Goal: Task Accomplishment & Management: Use online tool/utility

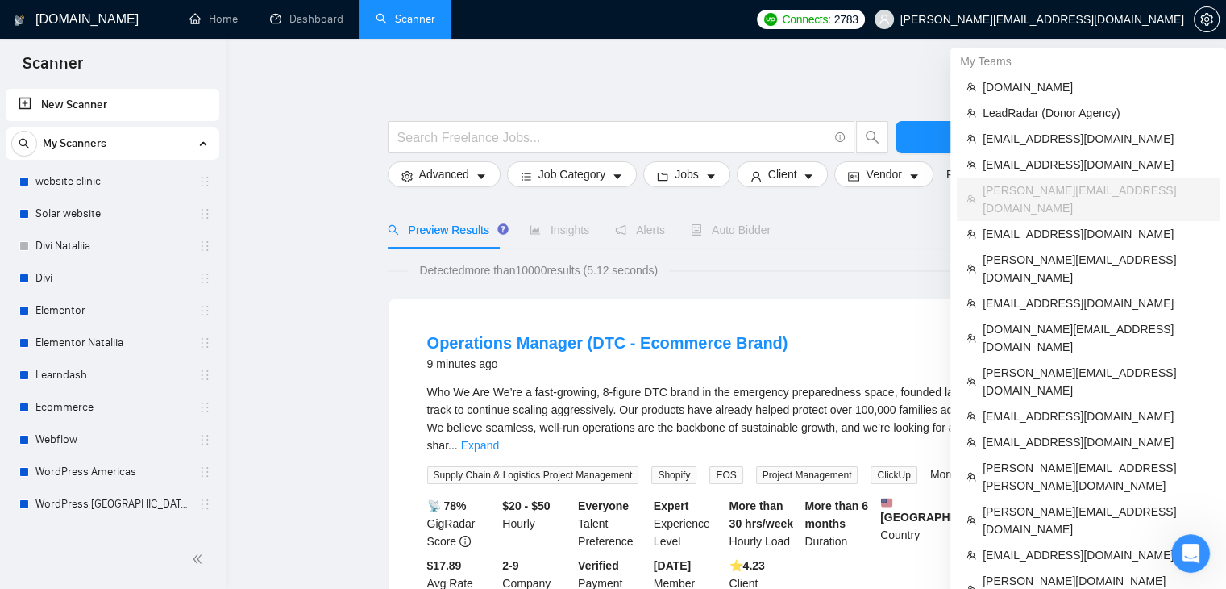
click at [1094, 27] on span "[PERSON_NAME][EMAIL_ADDRESS][DOMAIN_NAME]" at bounding box center [1029, 20] width 329 height 52
click at [1026, 19] on span "[PERSON_NAME][EMAIL_ADDRESS][DOMAIN_NAME]" at bounding box center [1043, 19] width 284 height 0
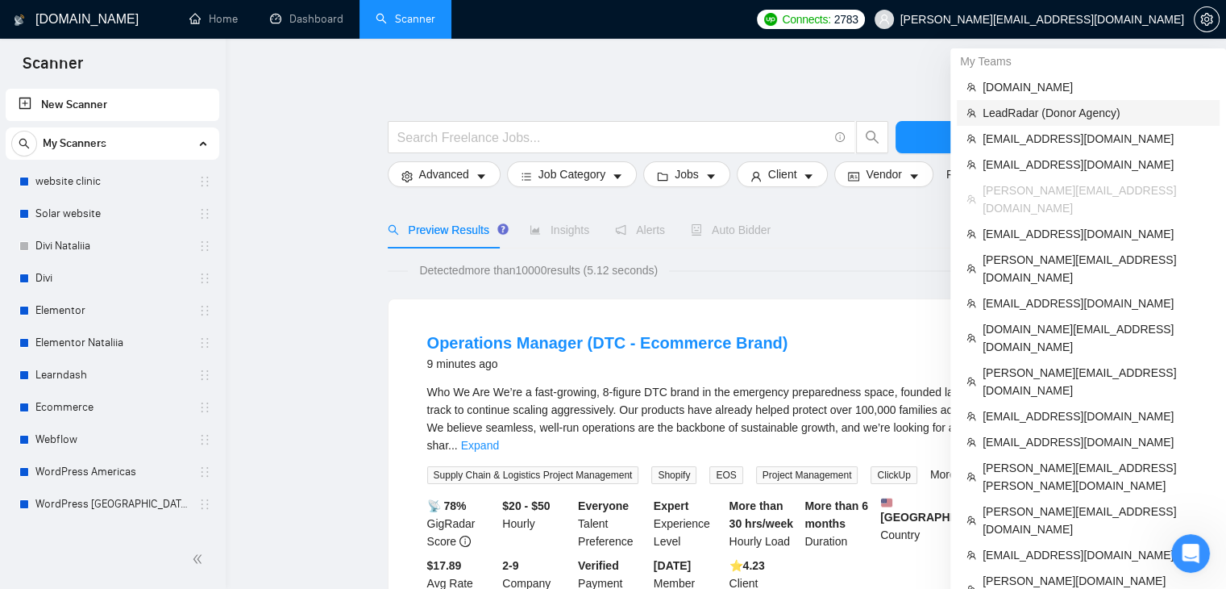
click at [1011, 110] on span "LeadRadar (Donor Agency)" at bounding box center [1096, 113] width 227 height 18
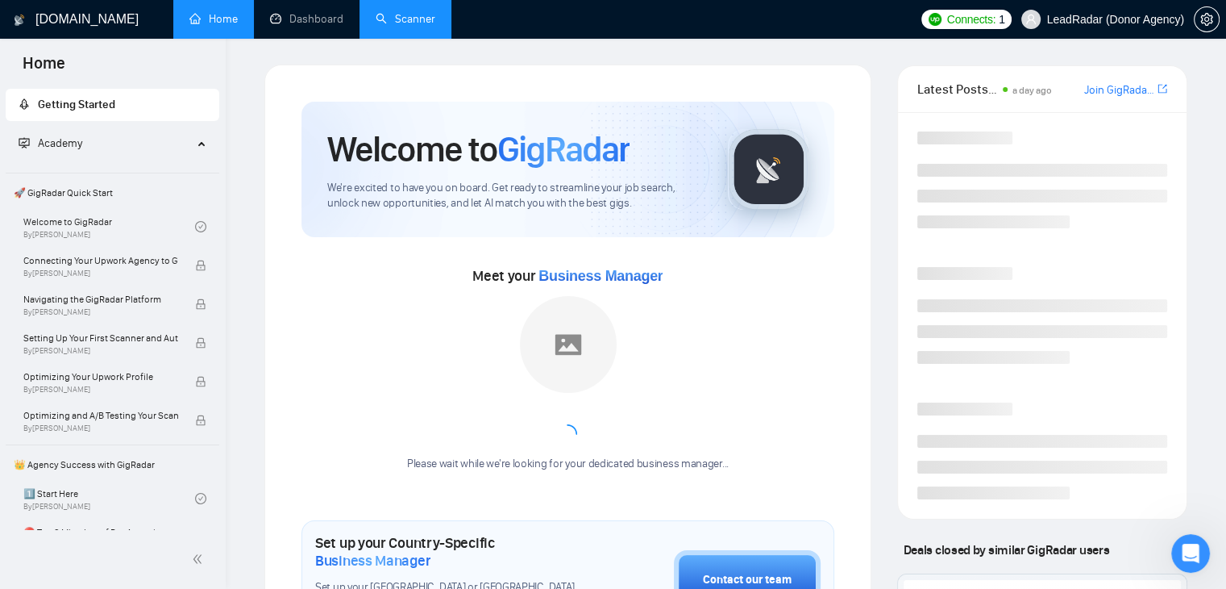
click at [413, 13] on link "Scanner" at bounding box center [406, 19] width 60 height 14
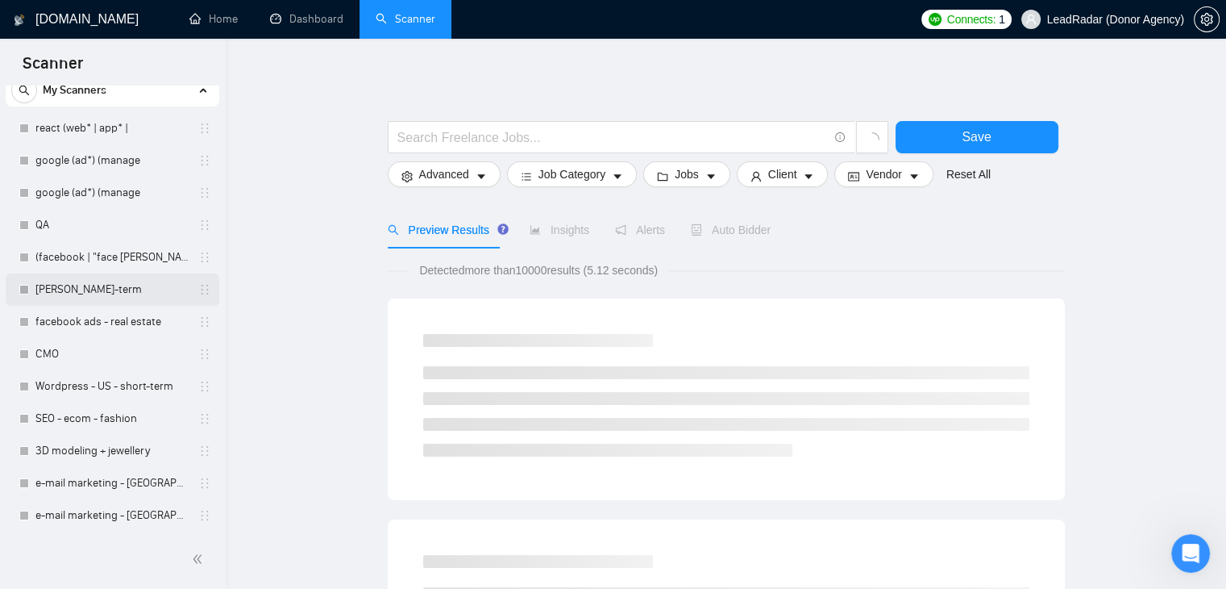
scroll to position [81, 0]
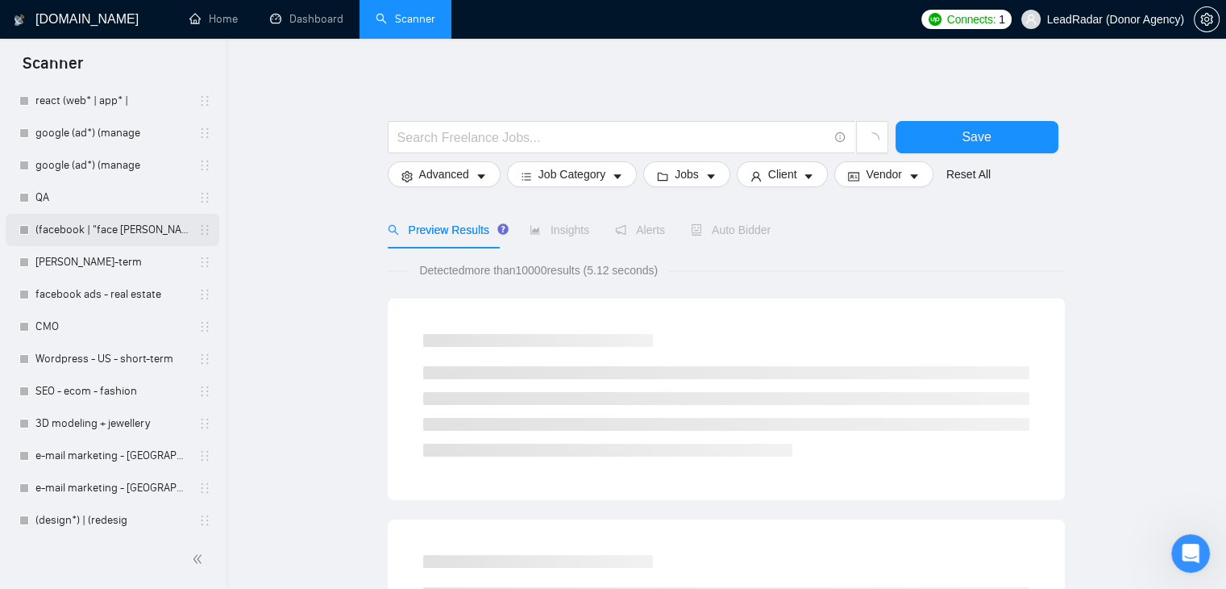
click at [110, 233] on link "(facebook | "face [PERSON_NAME]" at bounding box center [111, 230] width 153 height 32
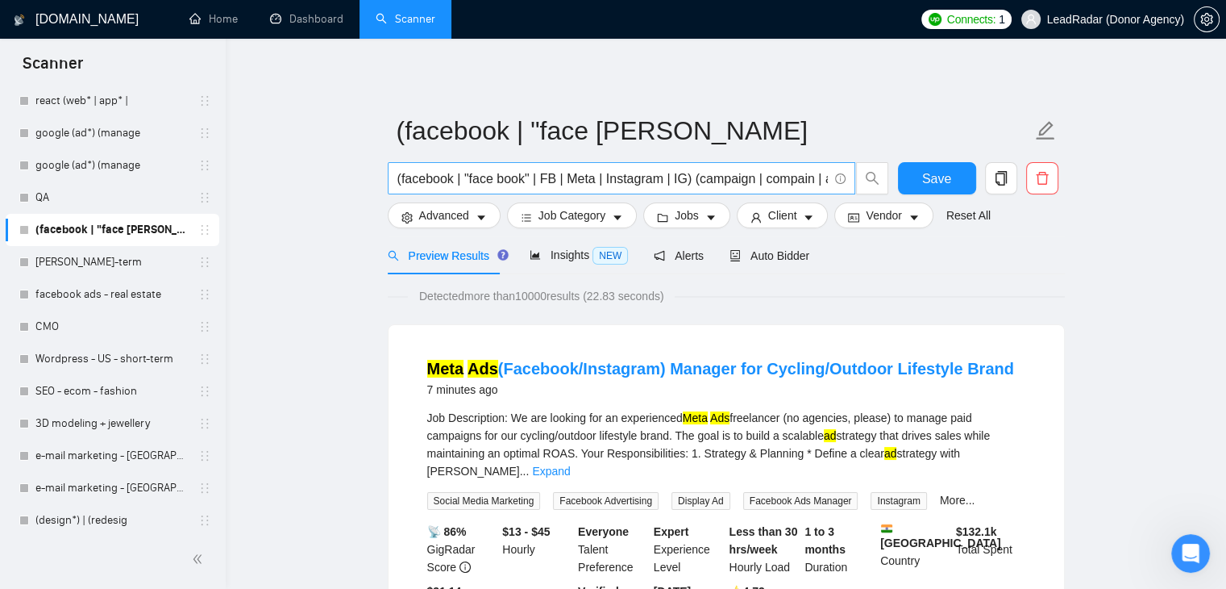
click at [423, 184] on input "(facebook | "face book" | FB | Meta | Instagram | IG) (campaign | compain | ad …" at bounding box center [612, 179] width 431 height 20
paste input "facebook OR FB OR Meta OR Instagram OR IG OR campaign OR ad OR Media"
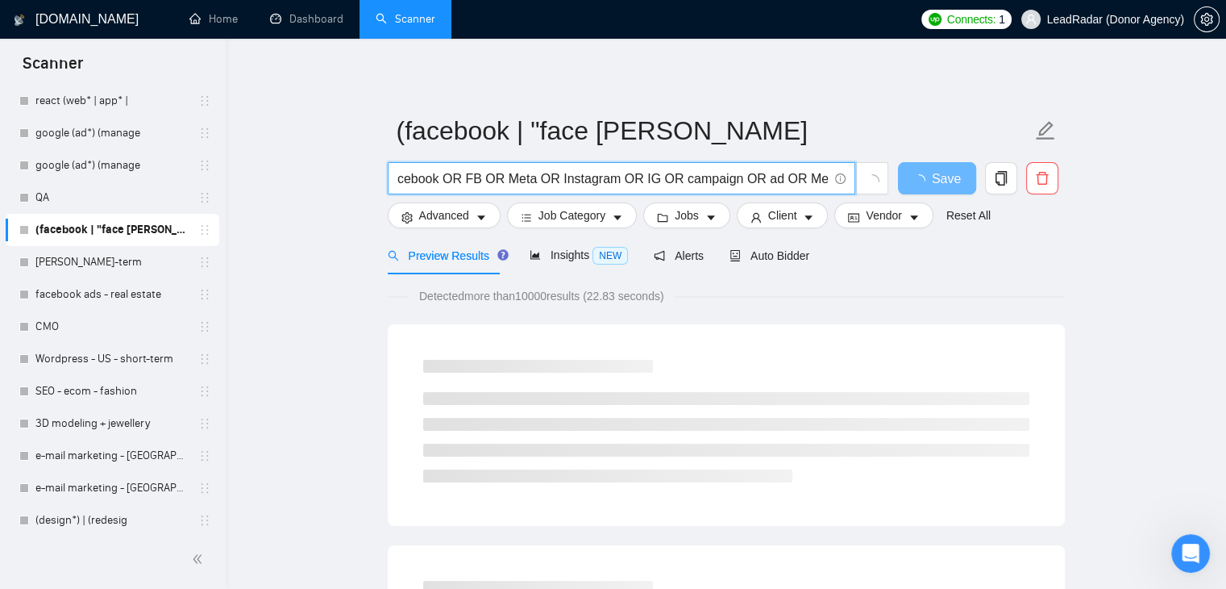
scroll to position [0, 0]
click at [438, 173] on input "facebook OR FB OR Meta OR Instagram OR IG OR campaign OR ad OR Media" at bounding box center [612, 179] width 431 height 20
click at [460, 180] on input "facebook OR FB OR Meta OR Instagram OR IG OR campaign OR ad OR Media" at bounding box center [612, 179] width 431 height 20
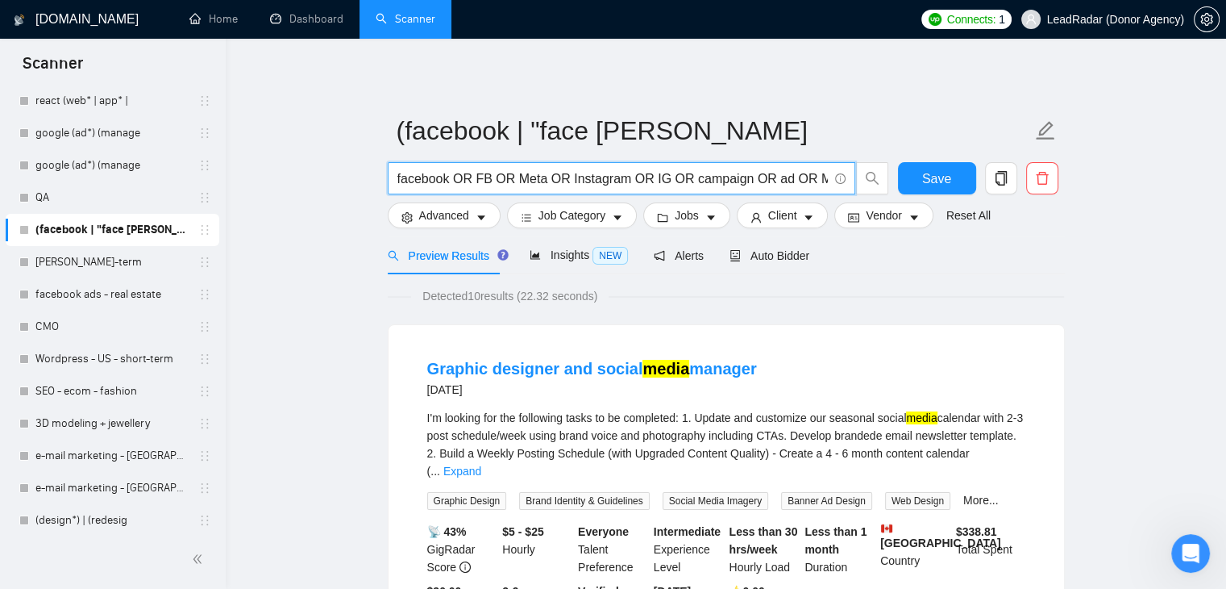
click at [456, 183] on input "facebook OR FB OR Meta OR Instagram OR IG OR campaign OR ad OR Media" at bounding box center [612, 179] width 431 height 20
paste input "(facebook) | (FB) | (Meta) | (Instagram) | (IG) | (campaign) | (ad) | (Media)"
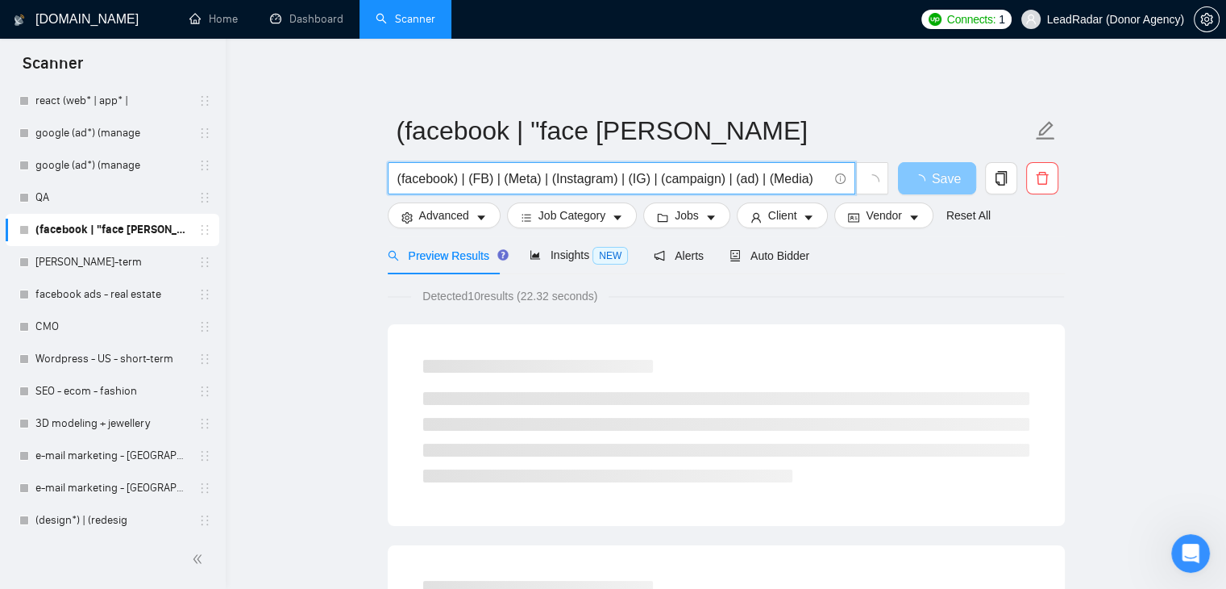
type input "(facebook) | (FB) | (Meta) | (Instagram) | (IG) | (campaign) | (ad) | (Media)"
click at [951, 185] on span "Save" at bounding box center [946, 179] width 29 height 20
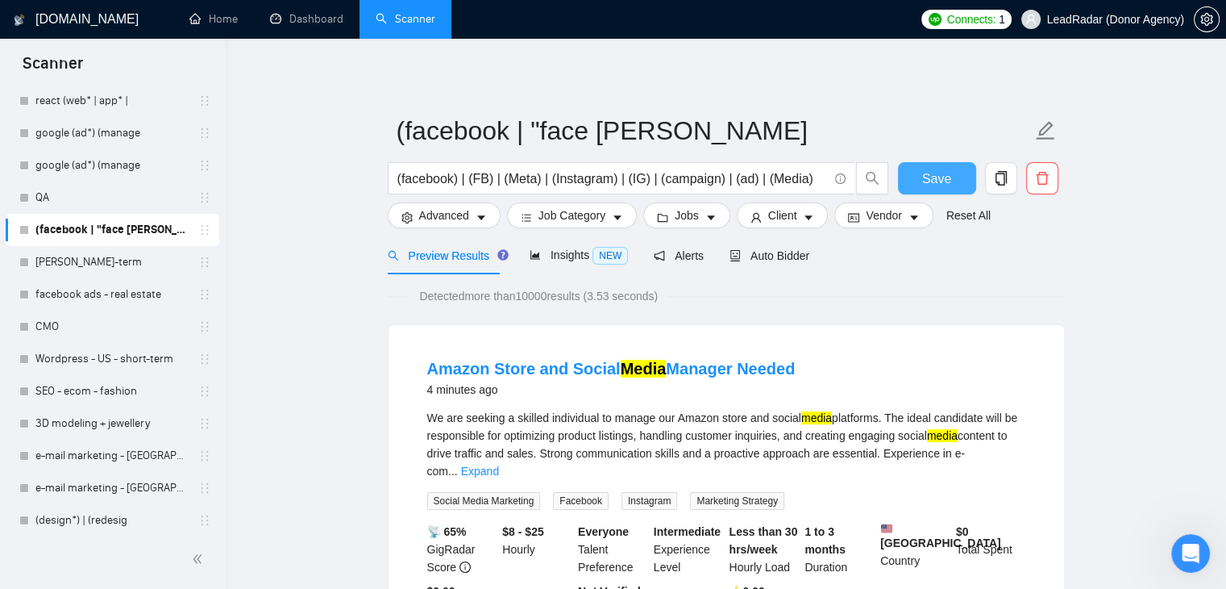
click at [919, 175] on button "Save" at bounding box center [937, 178] width 78 height 32
click at [568, 259] on span "Insights NEW" at bounding box center [579, 254] width 98 height 13
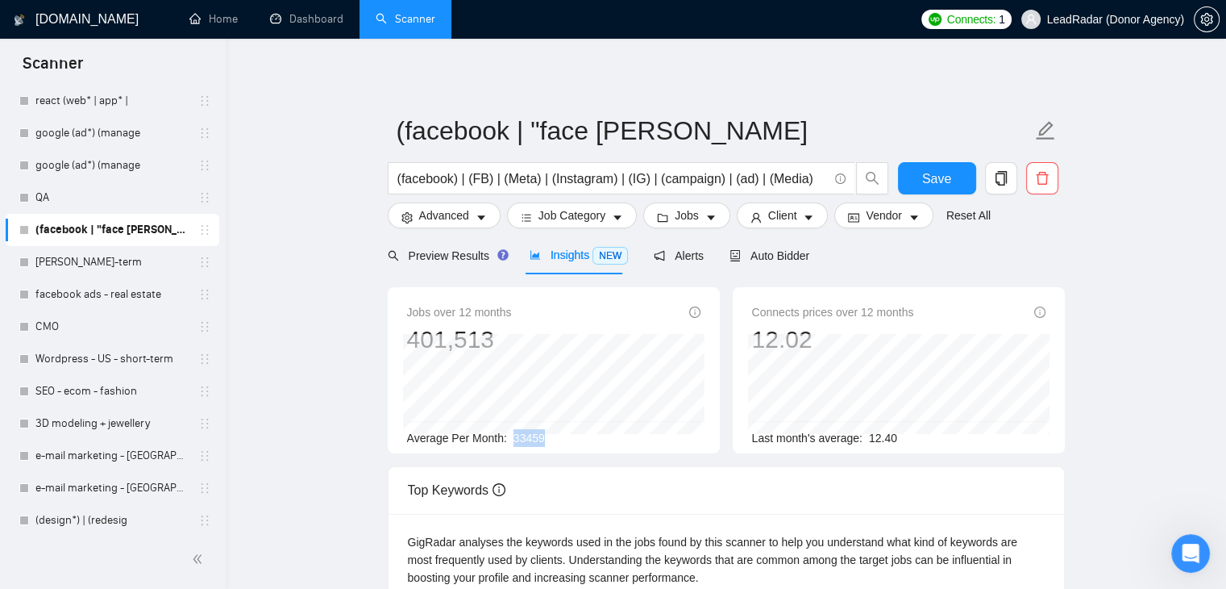
drag, startPoint x: 511, startPoint y: 432, endPoint x: 580, endPoint y: 435, distance: 69.4
click at [578, 436] on div "Average Per Month: 33459" at bounding box center [553, 438] width 293 height 18
click at [768, 221] on span "Client" at bounding box center [782, 215] width 29 height 18
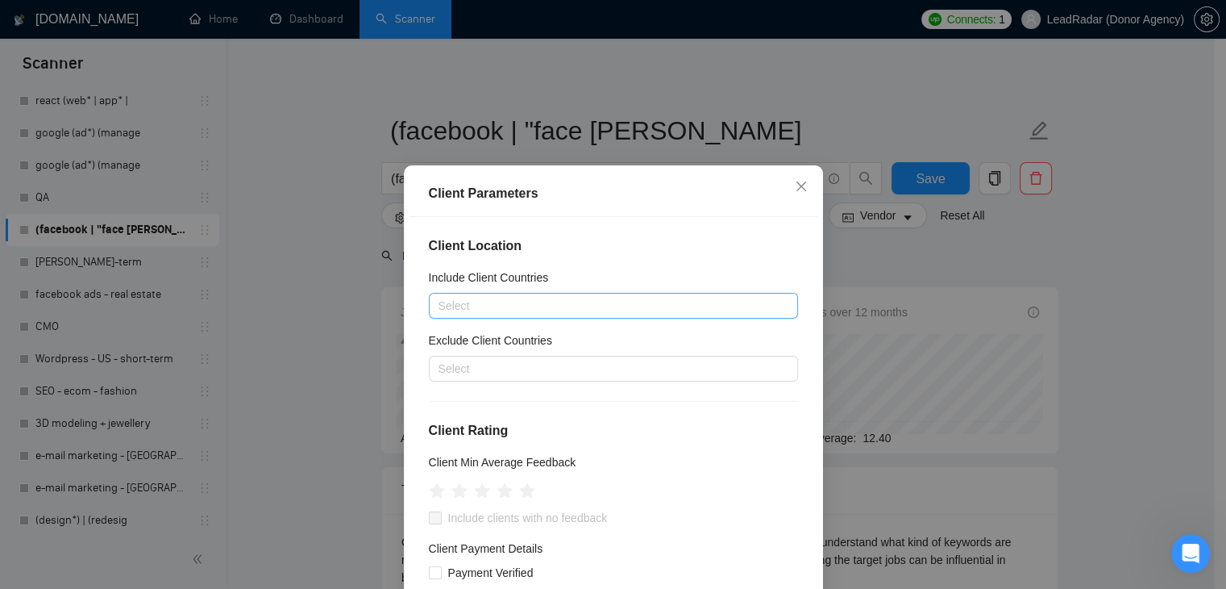
click at [445, 306] on div at bounding box center [605, 305] width 345 height 19
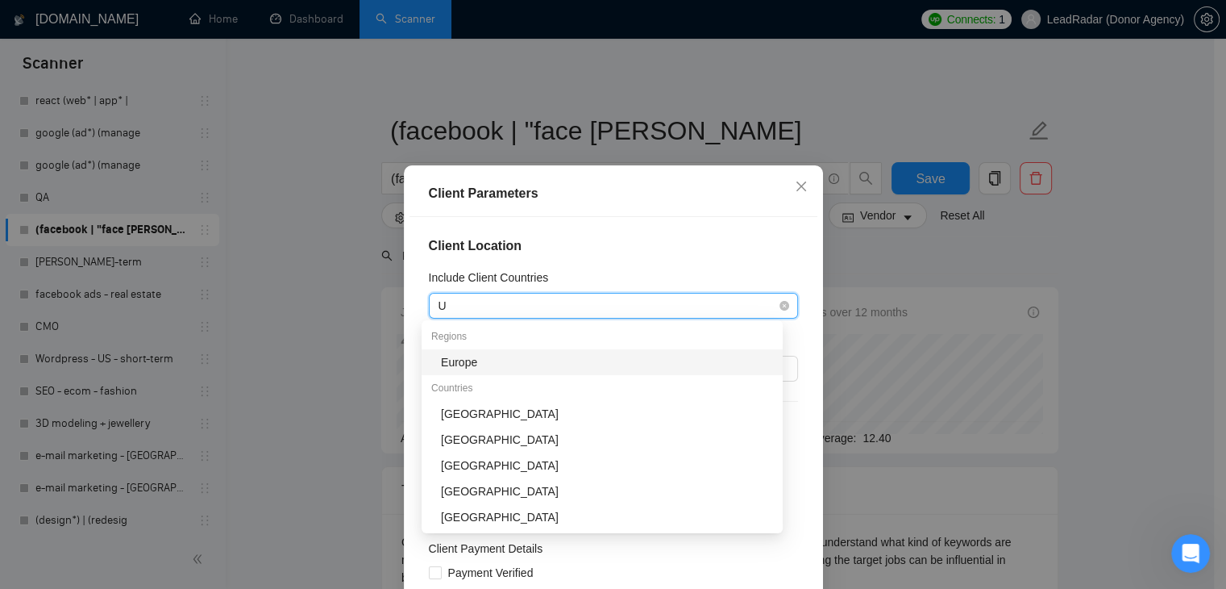
type input "Un"
click at [454, 368] on div "[GEOGRAPHIC_DATA]" at bounding box center [607, 362] width 332 height 18
type input "Cana"
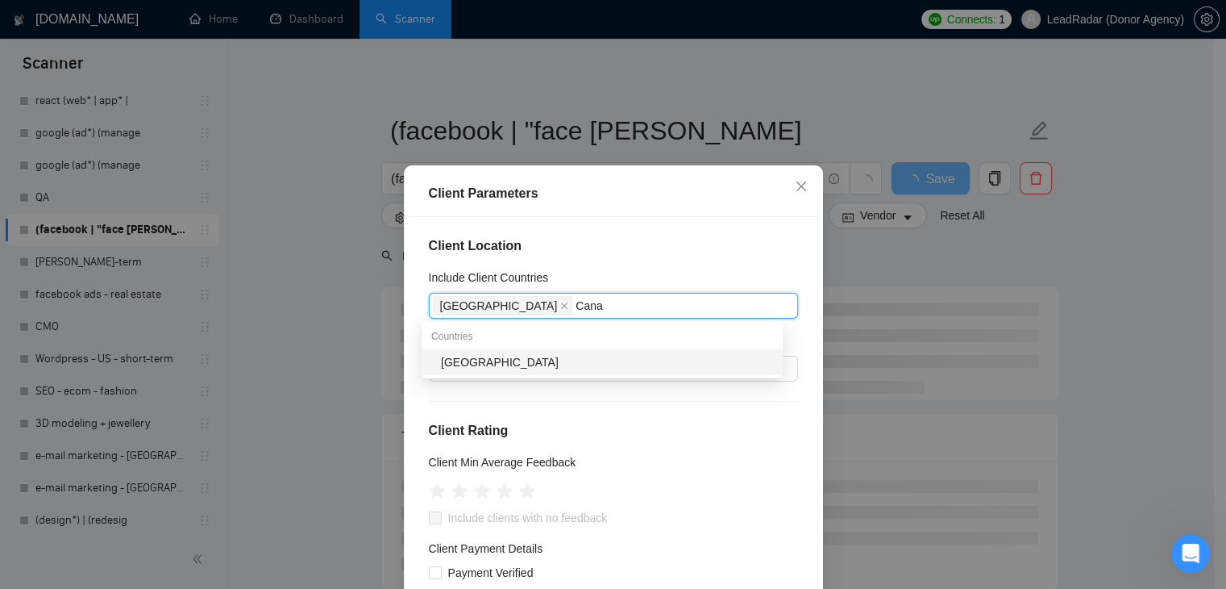
click at [454, 368] on div "[GEOGRAPHIC_DATA]" at bounding box center [607, 362] width 332 height 18
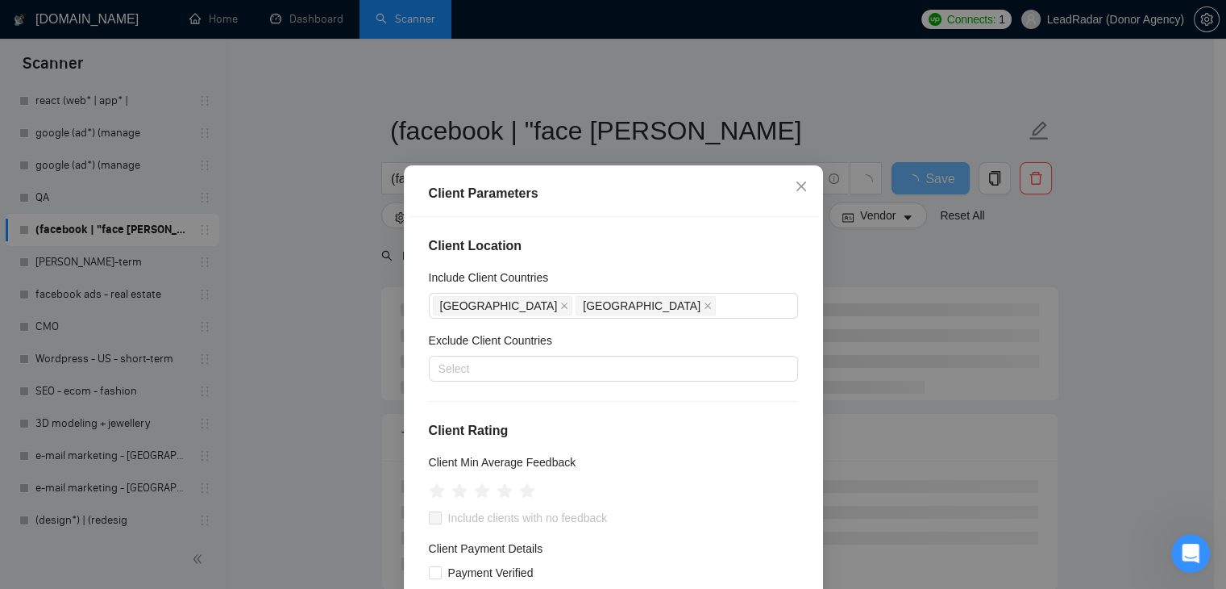
click at [651, 227] on div "Client Location Include Client Countries [GEOGRAPHIC_DATA] [GEOGRAPHIC_DATA] Ex…" at bounding box center [614, 423] width 408 height 412
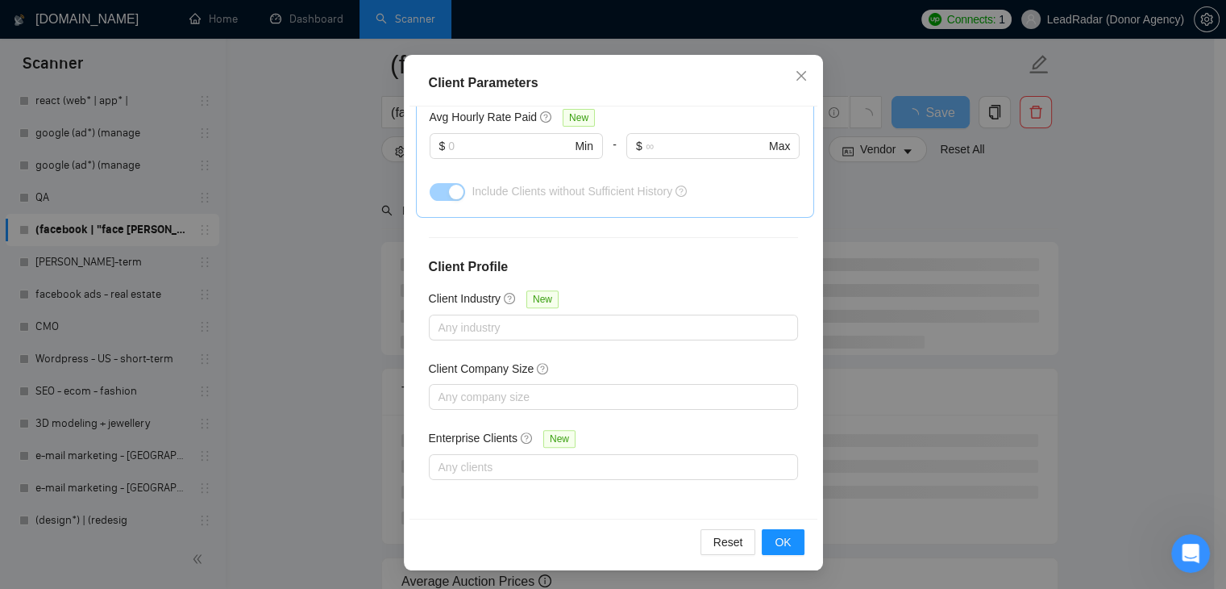
scroll to position [81, 0]
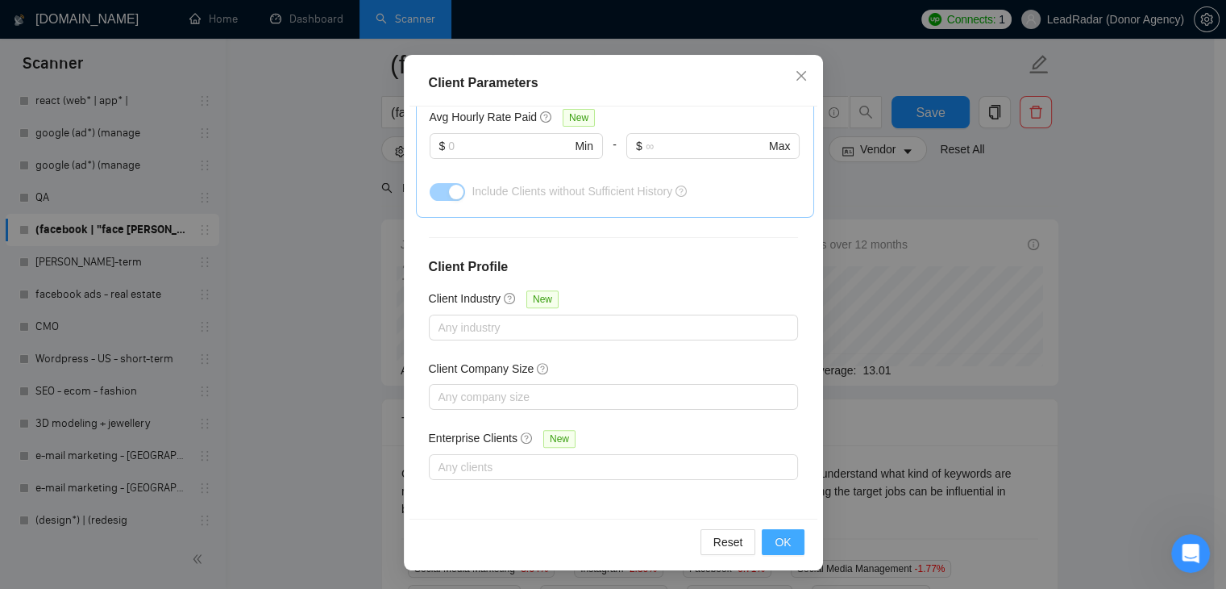
click at [778, 529] on button "OK" at bounding box center [783, 542] width 42 height 26
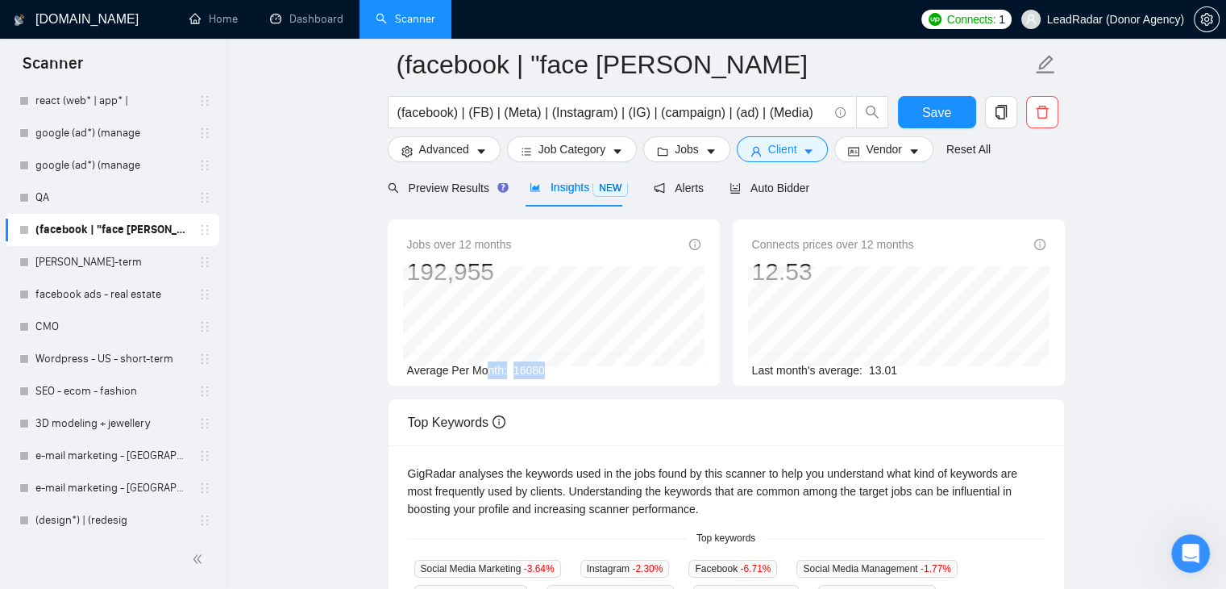
drag, startPoint x: 546, startPoint y: 366, endPoint x: 489, endPoint y: 362, distance: 57.4
click at [489, 362] on div "Average Per Month: 16080" at bounding box center [553, 370] width 293 height 18
click at [348, 320] on main "(facebook | "face bo (facebook) | (FB) | (Meta) | (Instagram) | (IG) | (campaig…" at bounding box center [726, 540] width 949 height 1112
click at [464, 187] on span "Preview Results" at bounding box center [446, 187] width 116 height 13
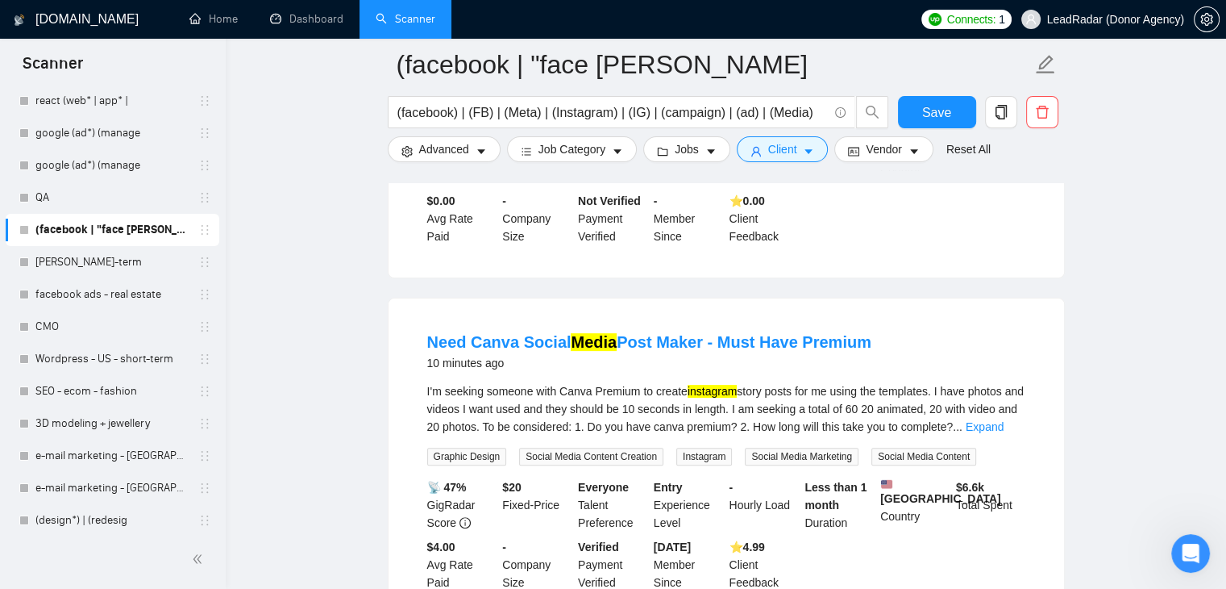
scroll to position [484, 0]
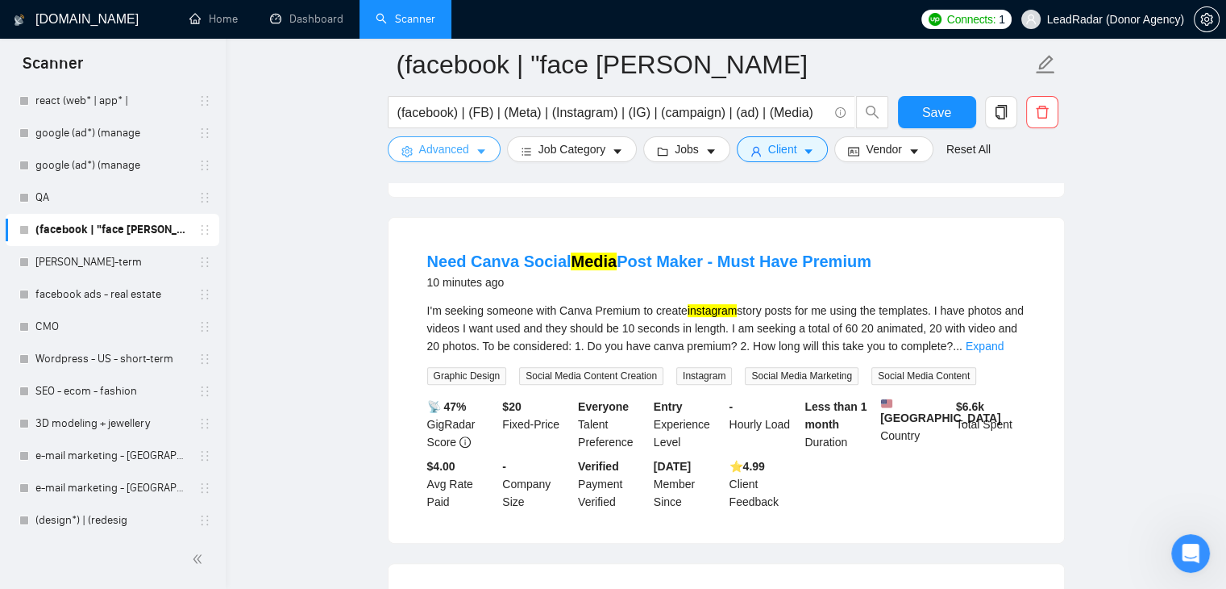
click at [439, 149] on span "Advanced" at bounding box center [444, 149] width 50 height 18
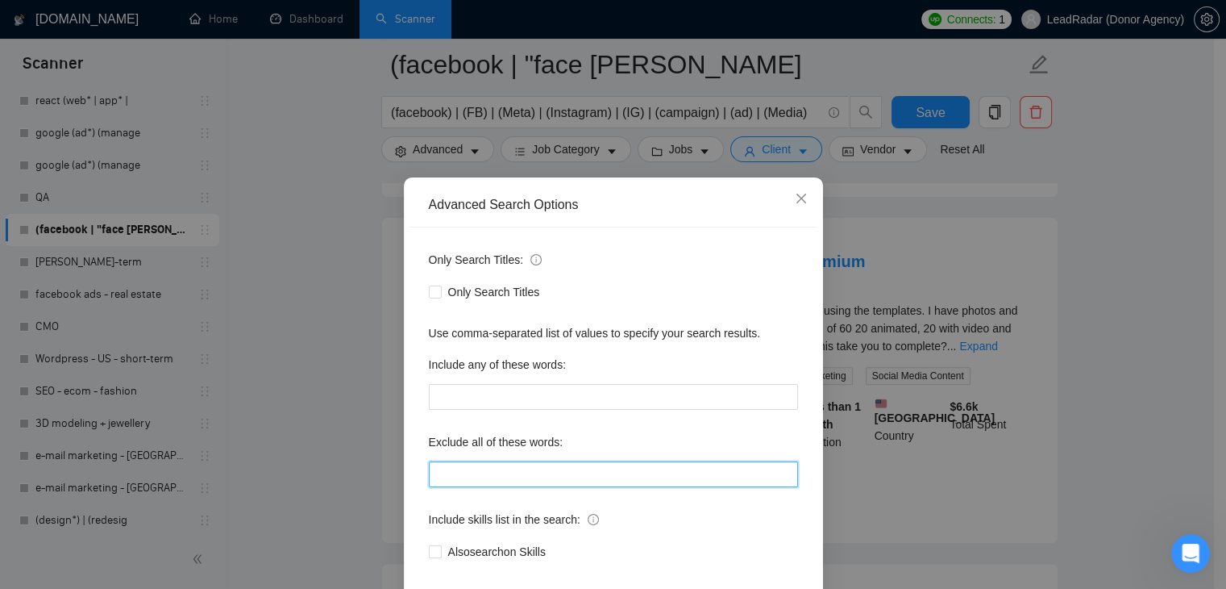
click at [465, 465] on input "text" at bounding box center [613, 474] width 369 height 26
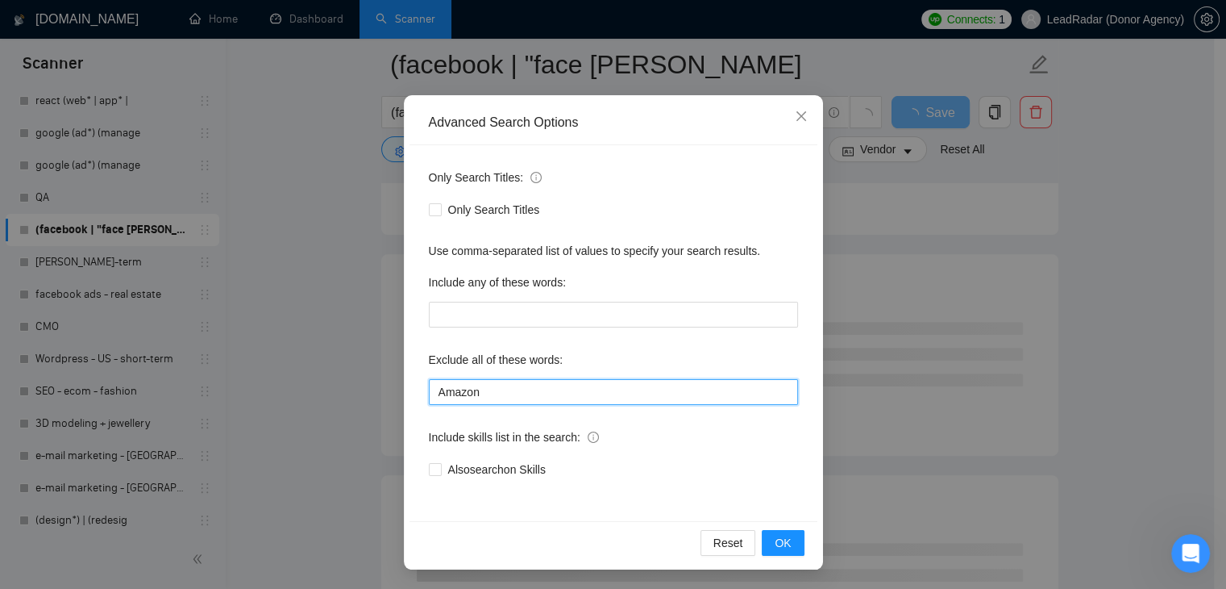
scroll to position [564, 0]
type input "Amazon"
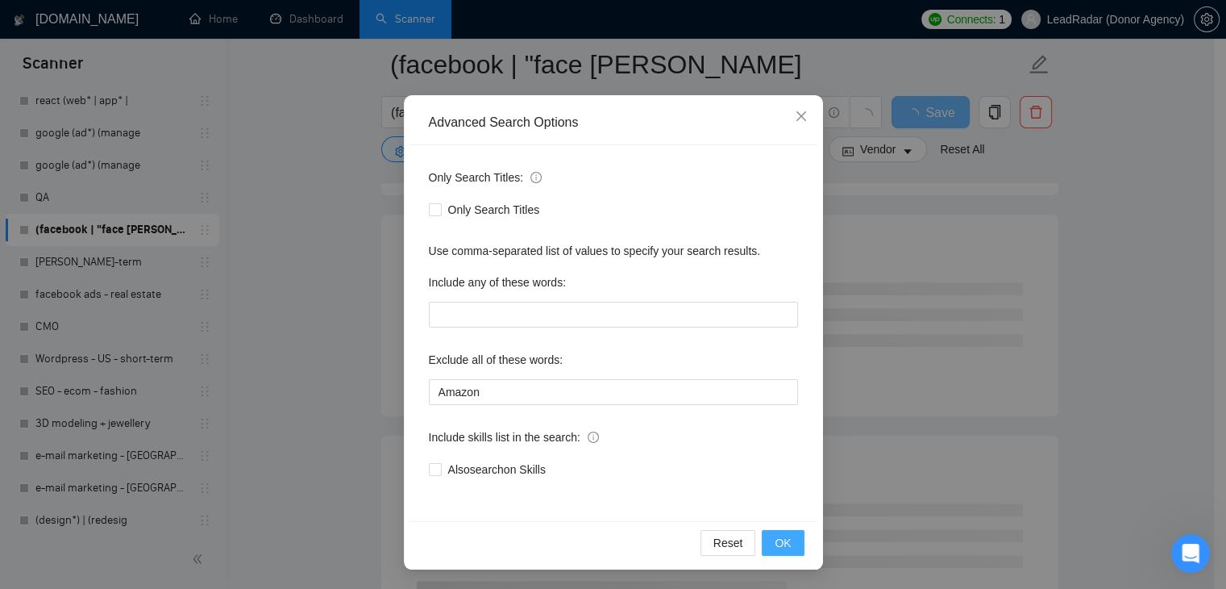
click at [771, 532] on button "OK" at bounding box center [783, 543] width 42 height 26
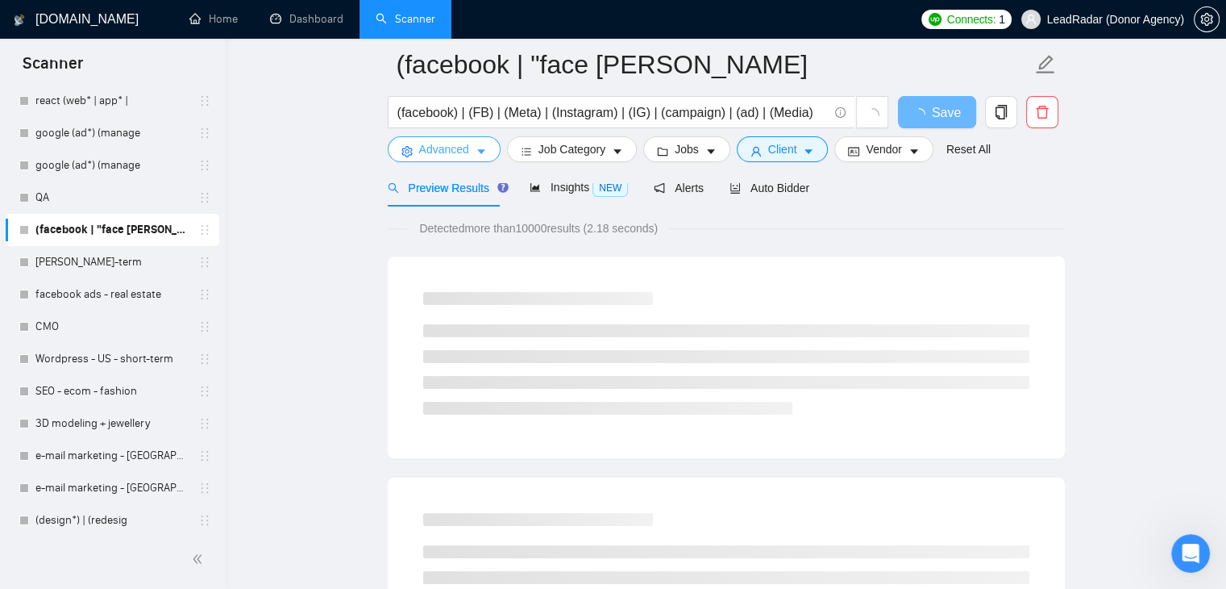
scroll to position [0, 0]
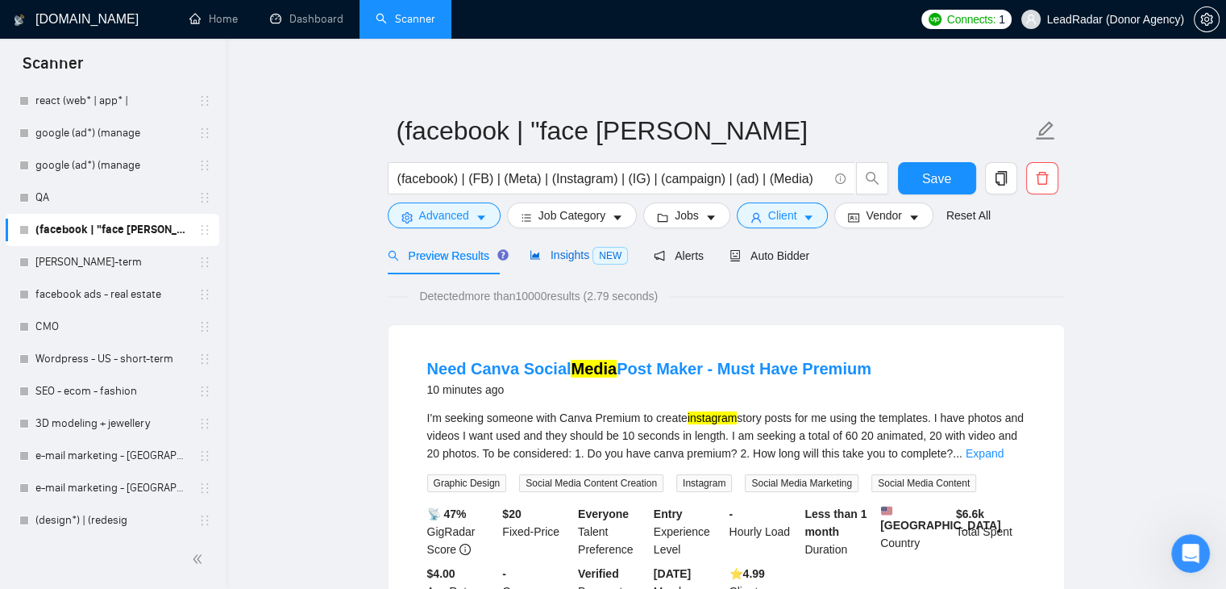
click at [554, 256] on span "Insights NEW" at bounding box center [579, 254] width 98 height 13
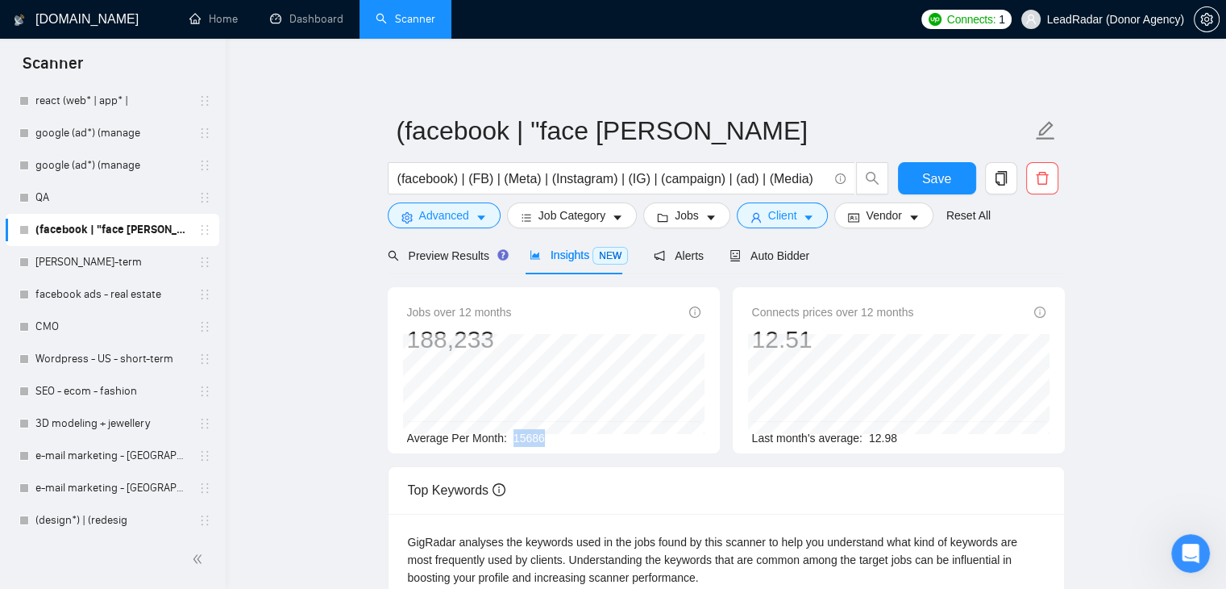
drag, startPoint x: 548, startPoint y: 439, endPoint x: 506, endPoint y: 438, distance: 42.0
click at [506, 438] on div "Average Per Month: 15686" at bounding box center [553, 438] width 293 height 18
click at [764, 249] on span "Auto Bidder" at bounding box center [770, 255] width 80 height 13
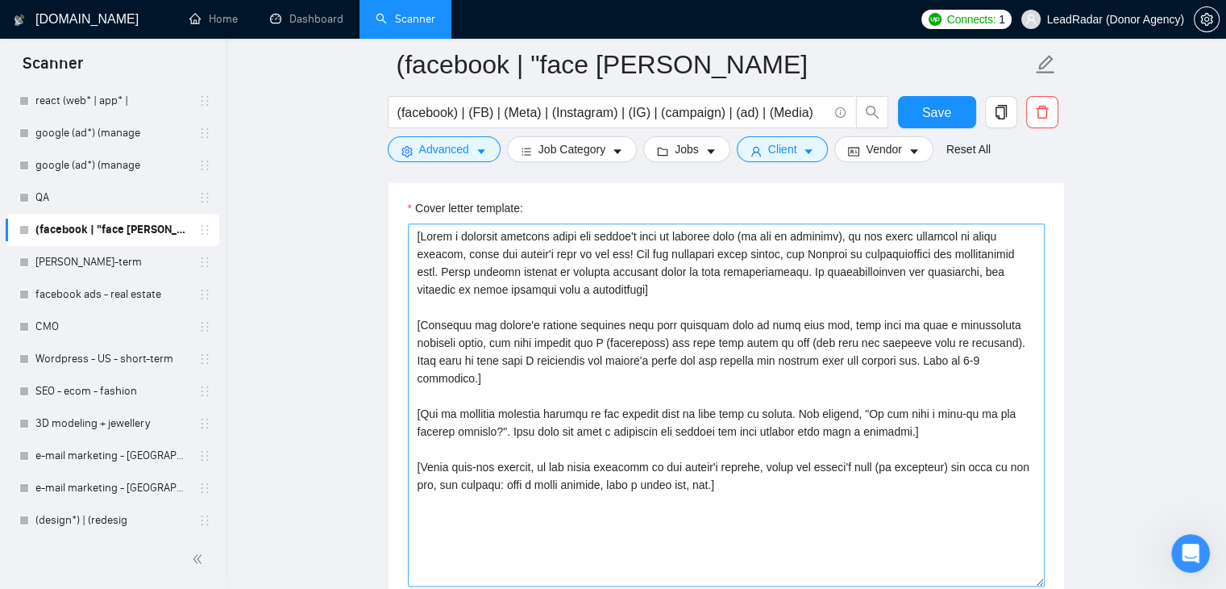
scroll to position [1815, 0]
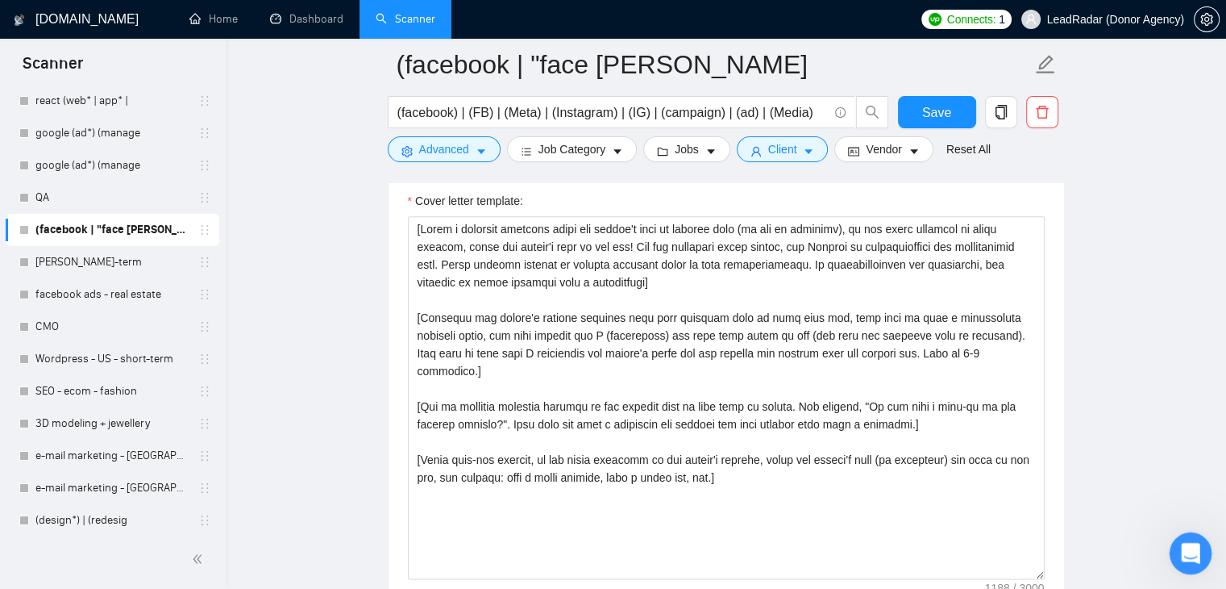
click at [1175, 555] on div "Open Intercom Messenger" at bounding box center [1188, 550] width 53 height 53
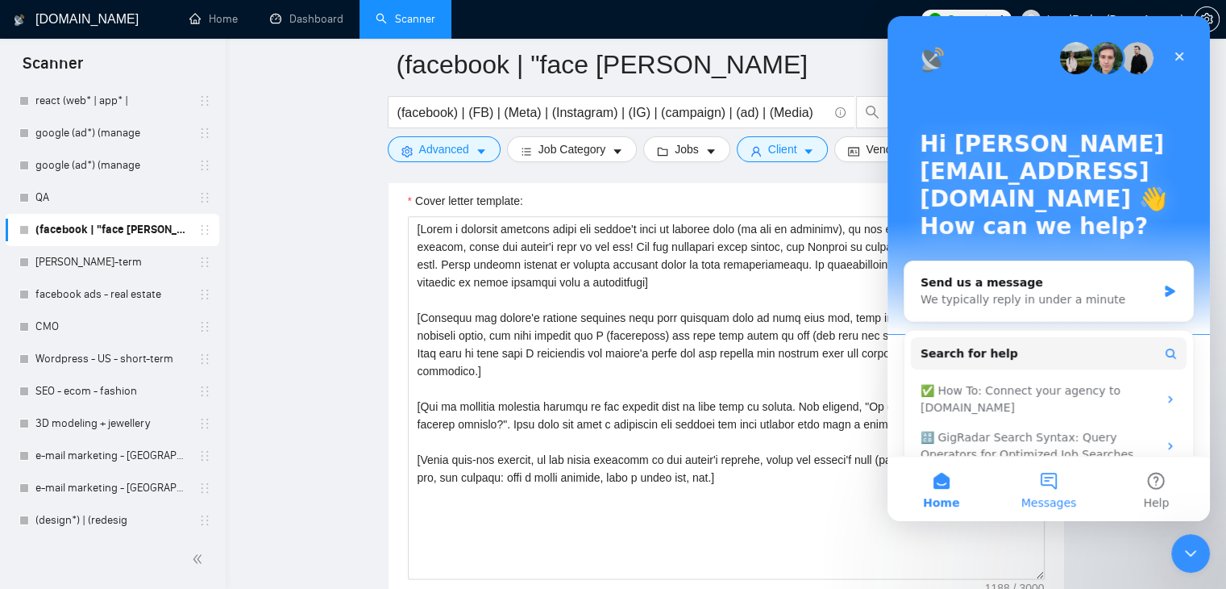
click at [1054, 497] on span "Messages" at bounding box center [1049, 502] width 56 height 11
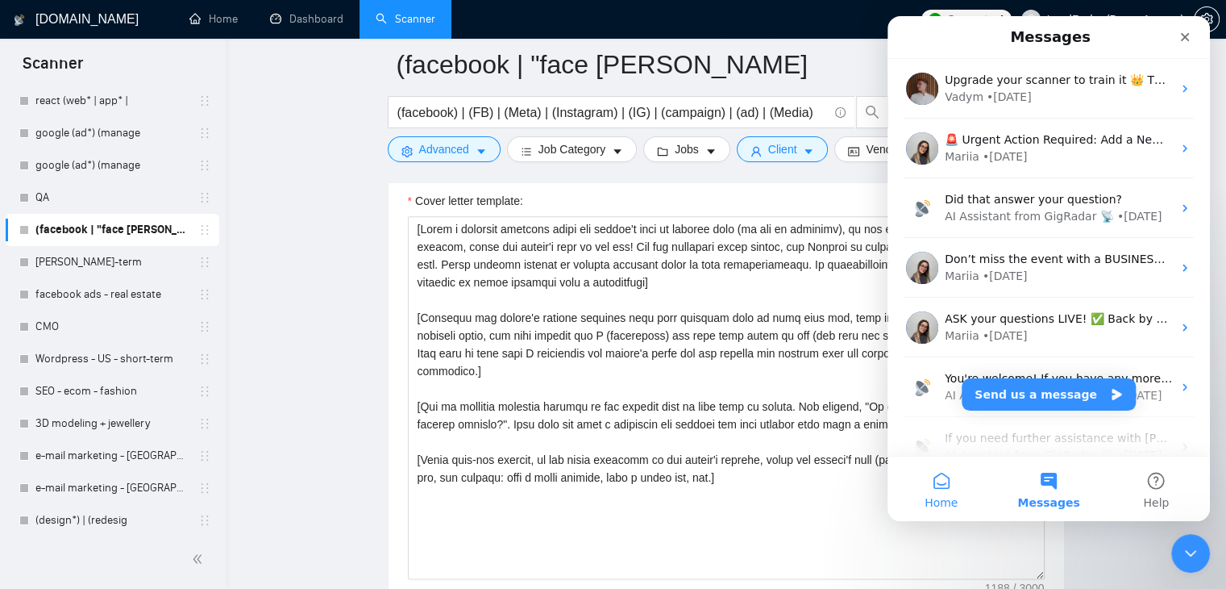
click at [949, 472] on button "Home" at bounding box center [941, 488] width 107 height 64
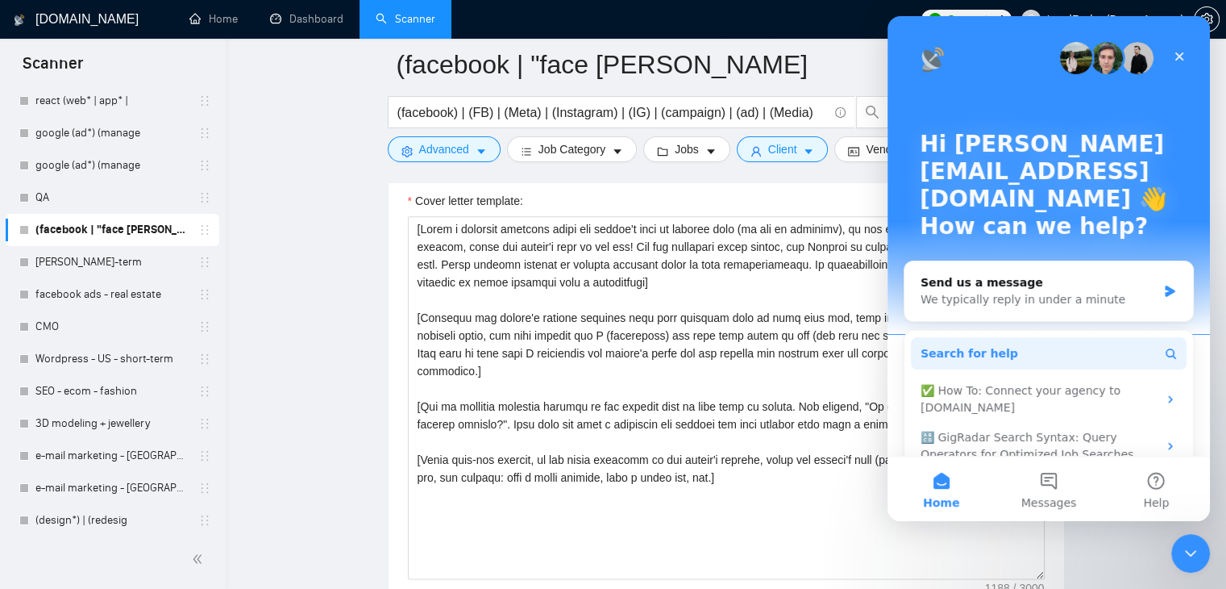
scroll to position [60, 0]
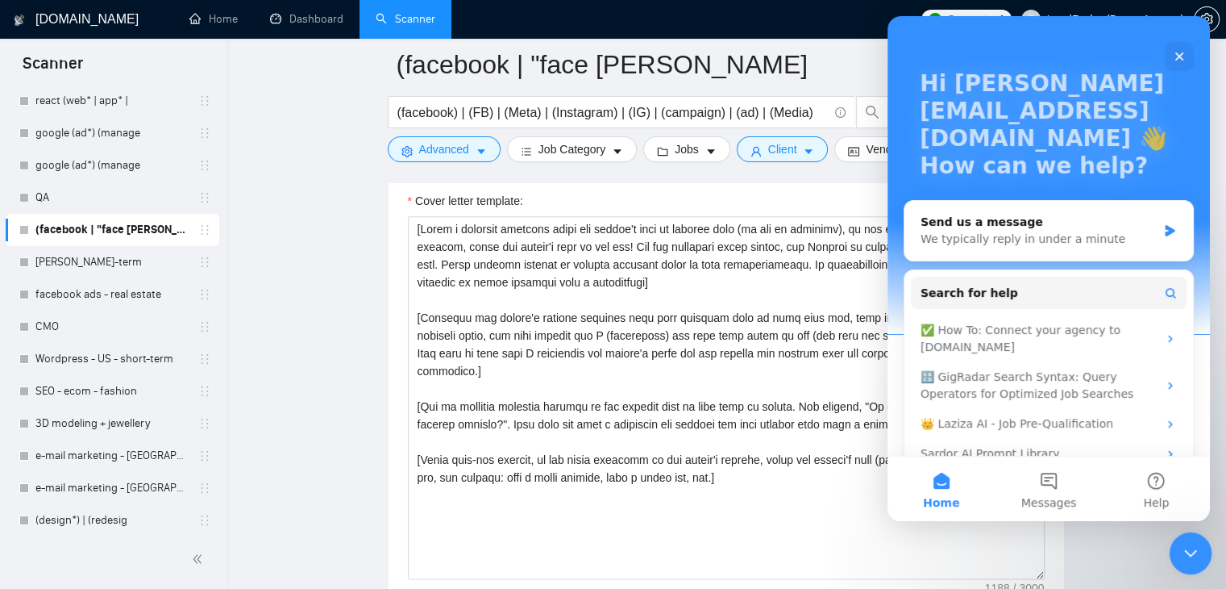
click at [1195, 549] on icon "Close Intercom Messenger" at bounding box center [1188, 550] width 19 height 19
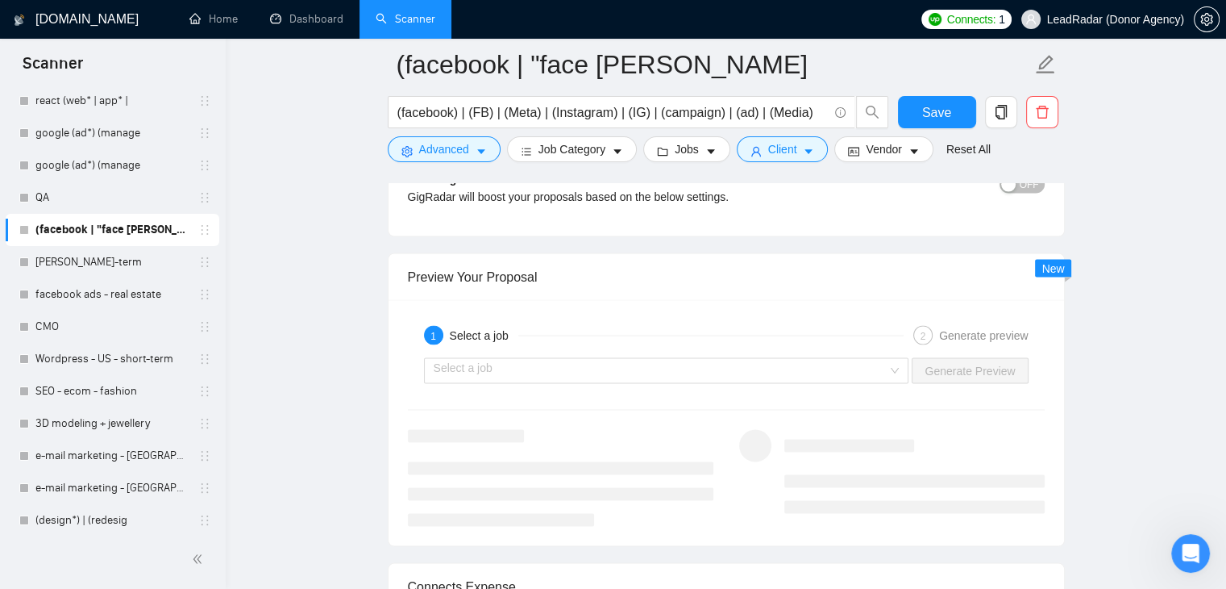
scroll to position [3051, 0]
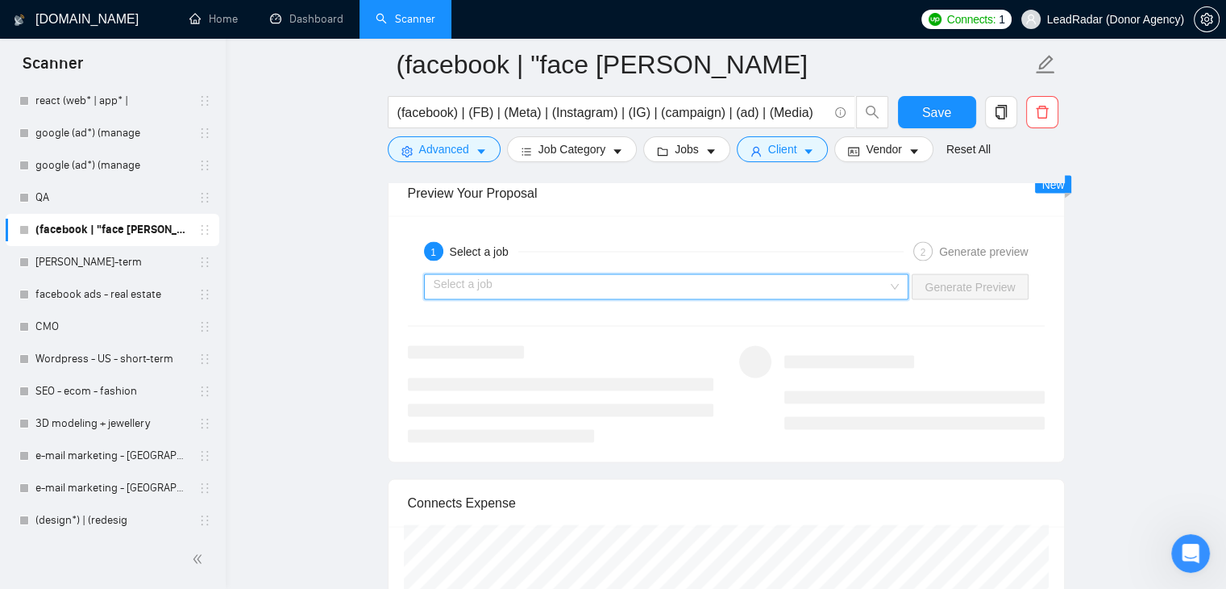
click at [514, 298] on input "search" at bounding box center [661, 286] width 455 height 24
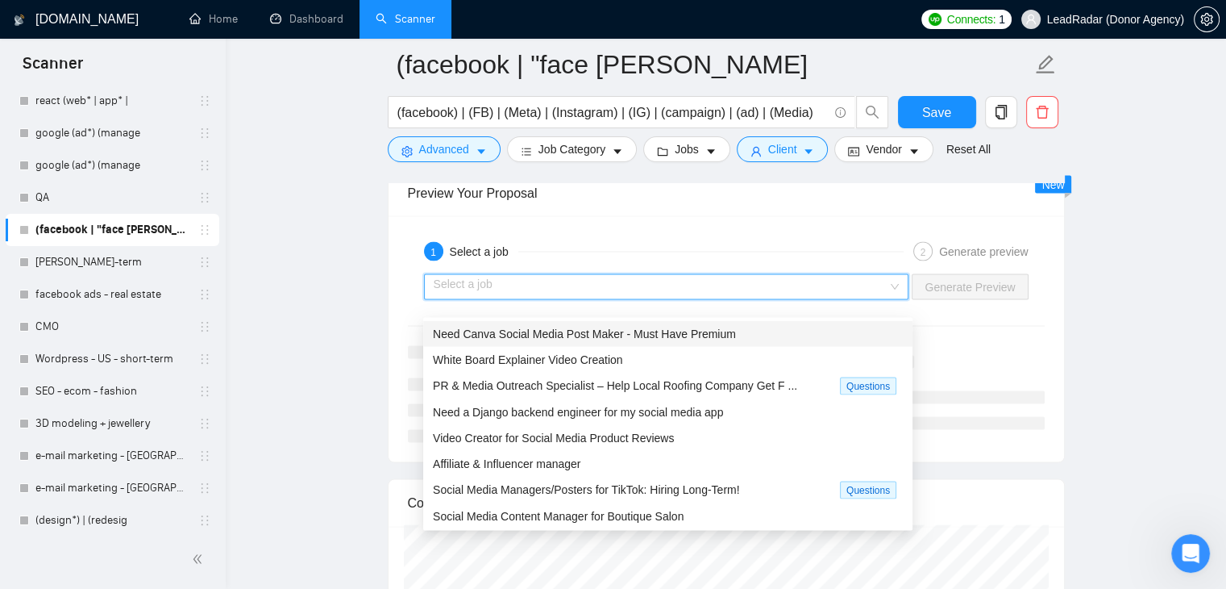
click at [481, 342] on div "Need Canva Social Media Post Maker - Must Have Premium" at bounding box center [667, 333] width 489 height 26
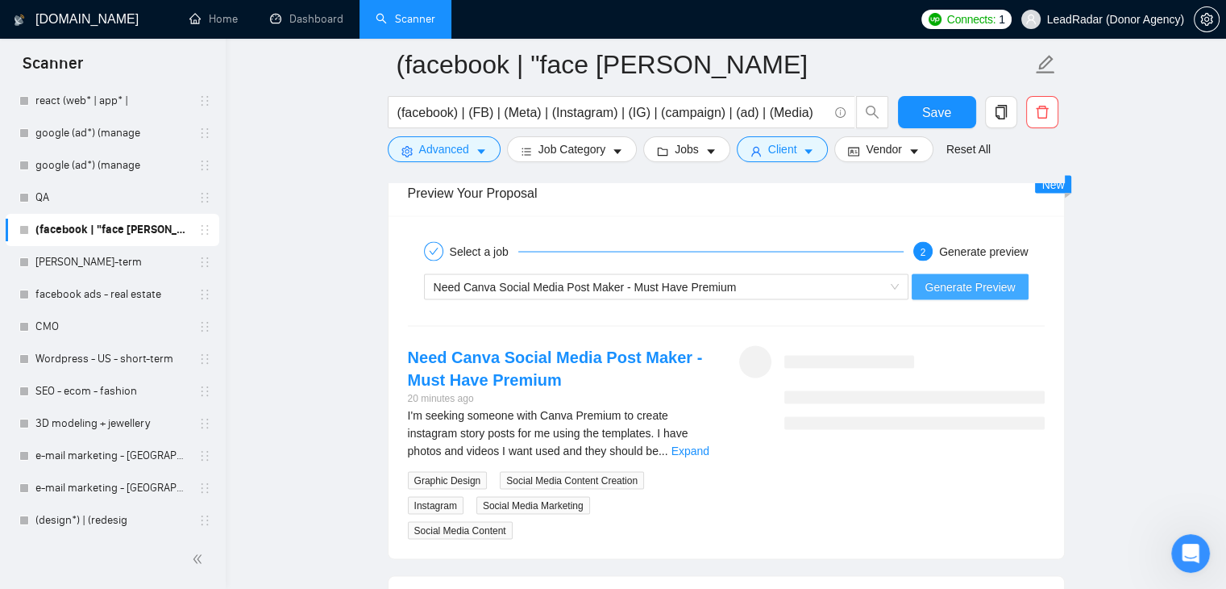
click at [940, 295] on span "Generate Preview" at bounding box center [970, 286] width 90 height 18
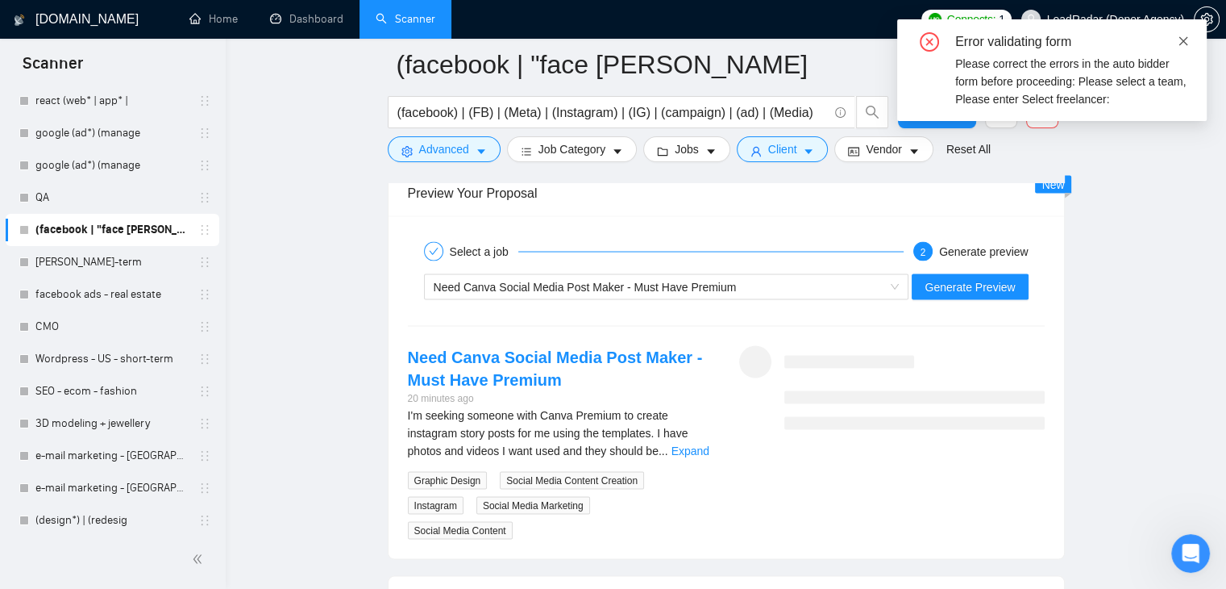
click at [1185, 41] on icon "close" at bounding box center [1183, 40] width 11 height 11
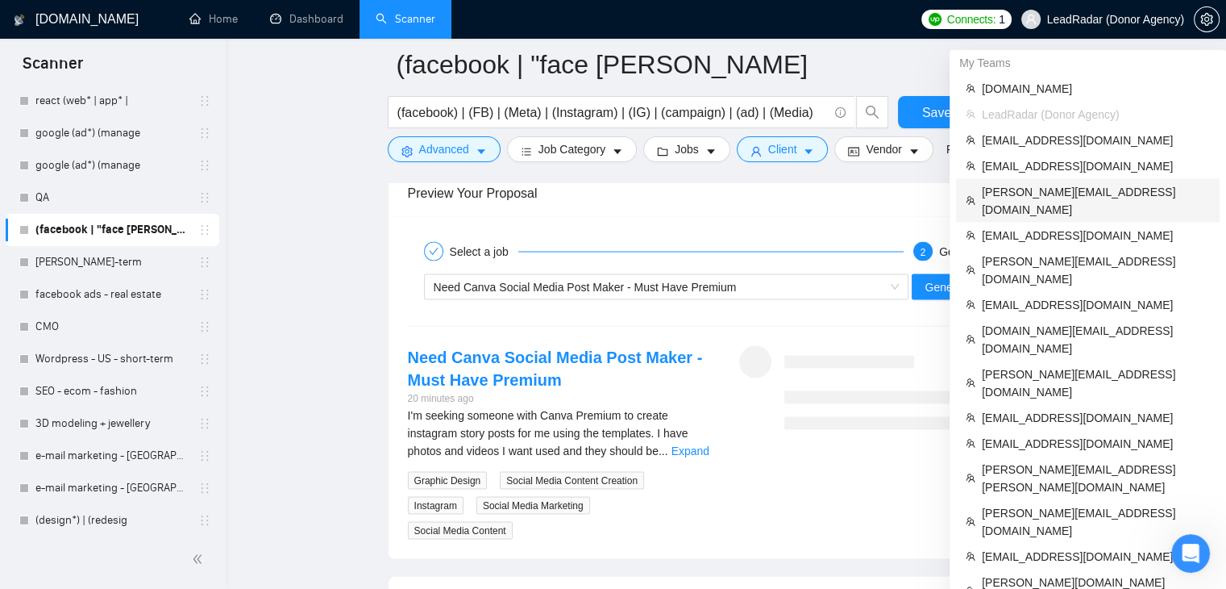
click at [1012, 193] on span "[PERSON_NAME][EMAIL_ADDRESS][DOMAIN_NAME]" at bounding box center [1096, 199] width 228 height 35
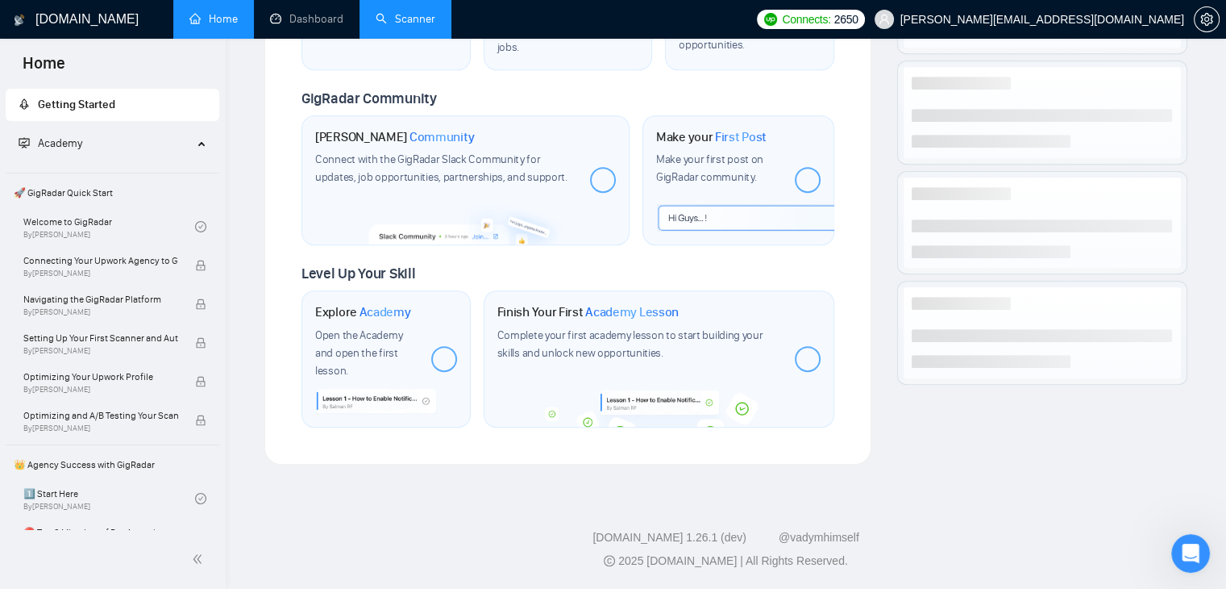
scroll to position [715, 0]
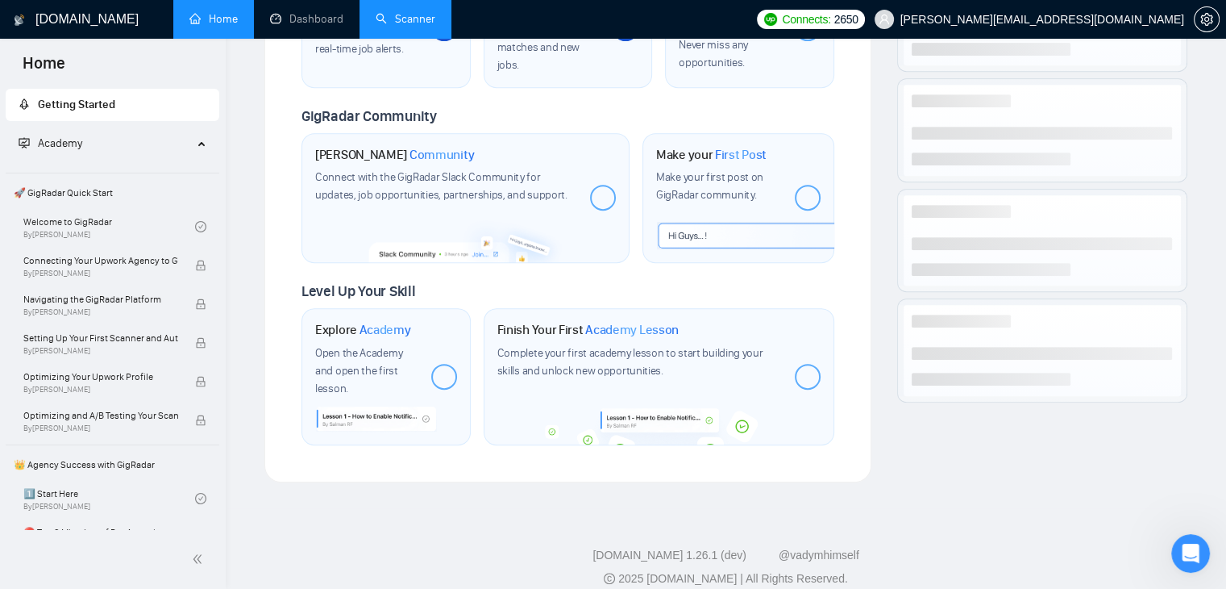
click at [410, 36] on li "Scanner" at bounding box center [406, 19] width 92 height 39
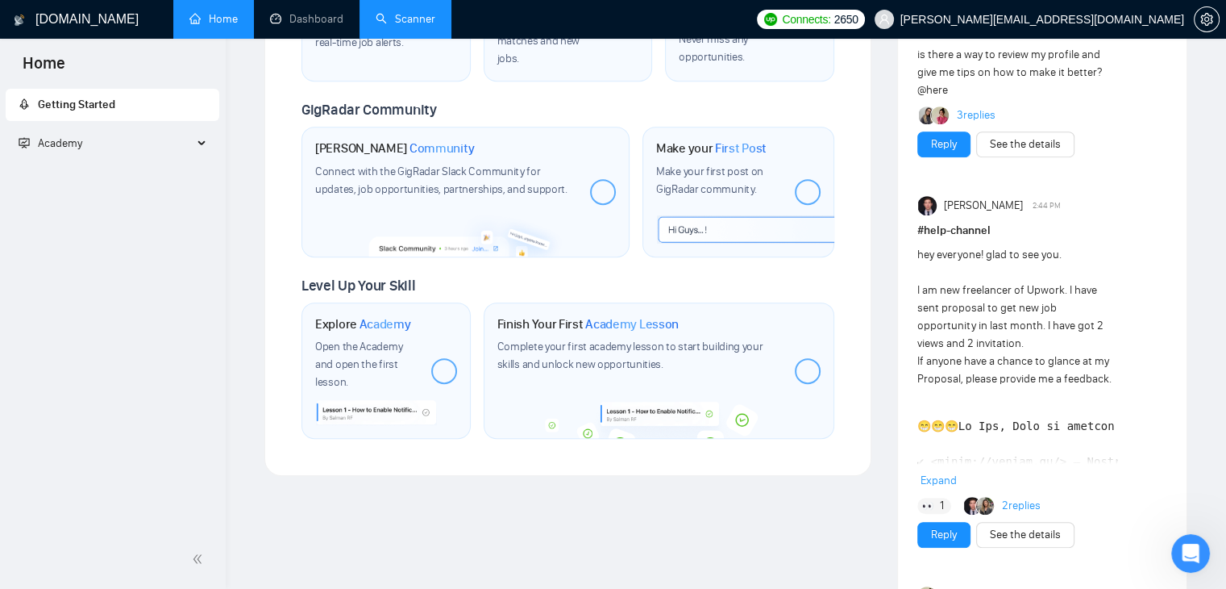
click at [410, 36] on li "Scanner" at bounding box center [406, 19] width 92 height 39
click at [382, 15] on link "Scanner" at bounding box center [406, 19] width 60 height 14
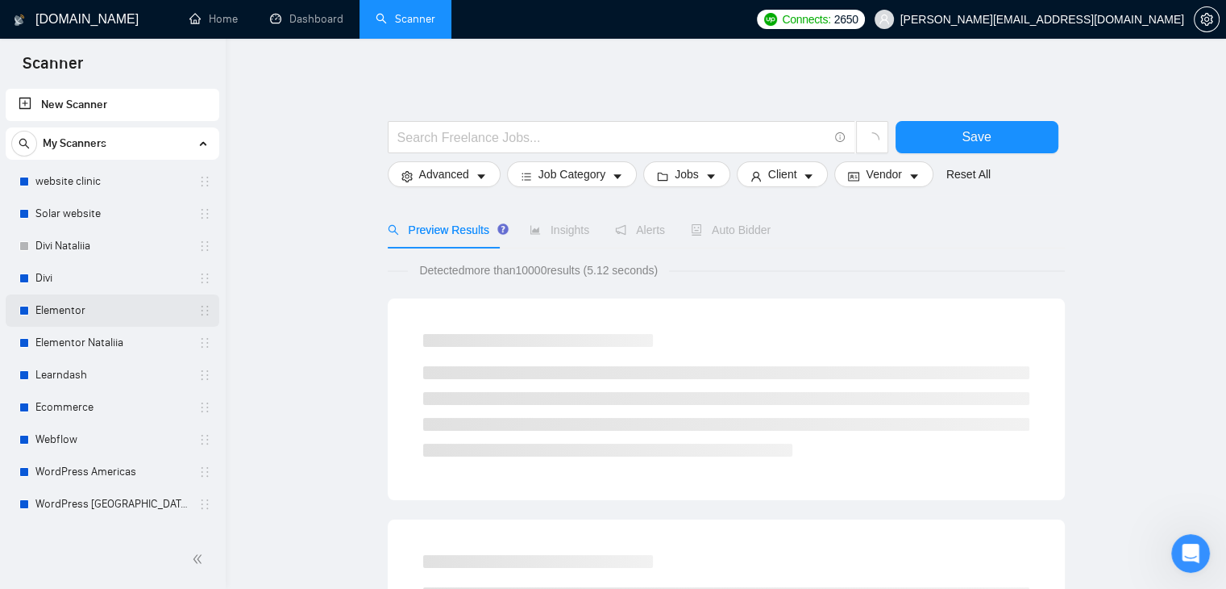
click at [115, 322] on link "Elementor" at bounding box center [111, 310] width 153 height 32
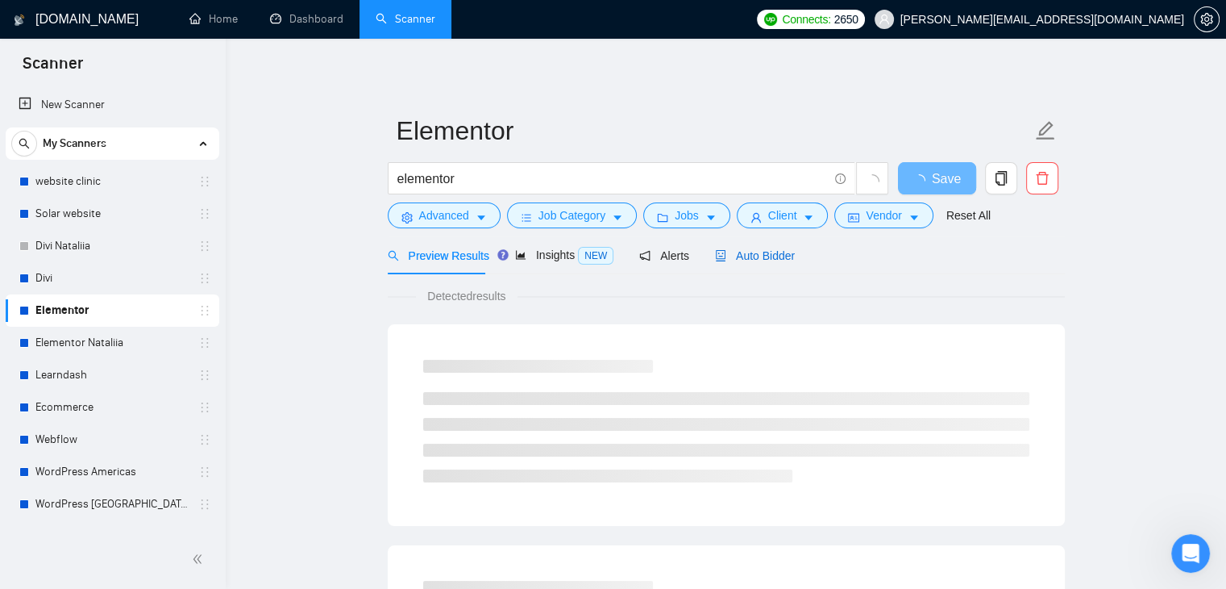
click at [737, 258] on span "Auto Bidder" at bounding box center [755, 255] width 80 height 13
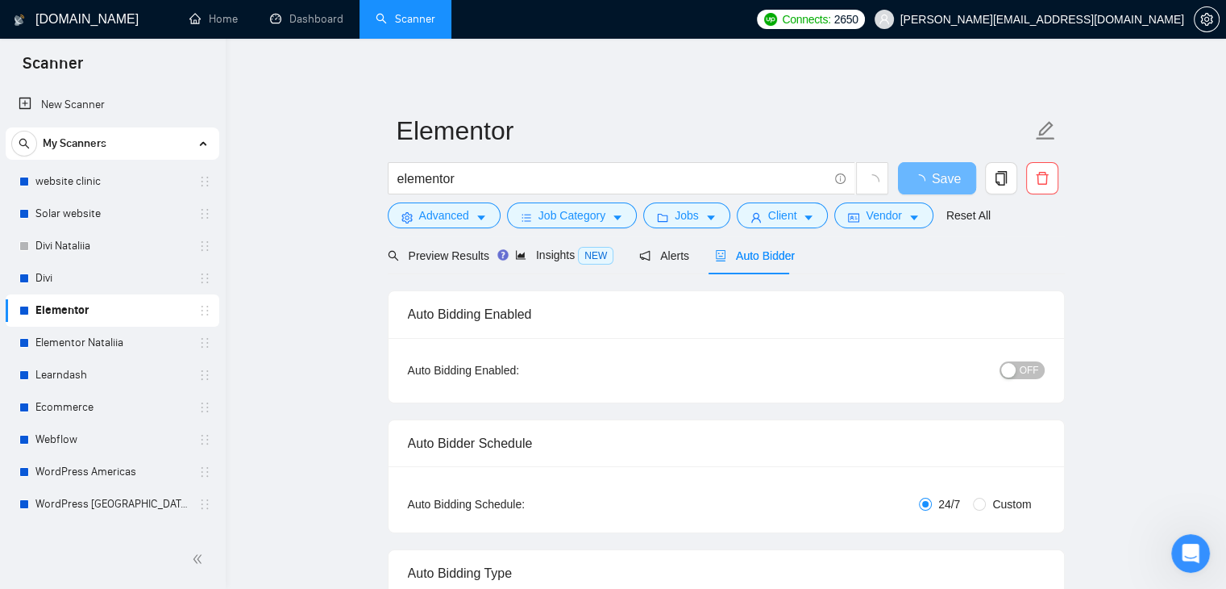
radio input "false"
radio input "true"
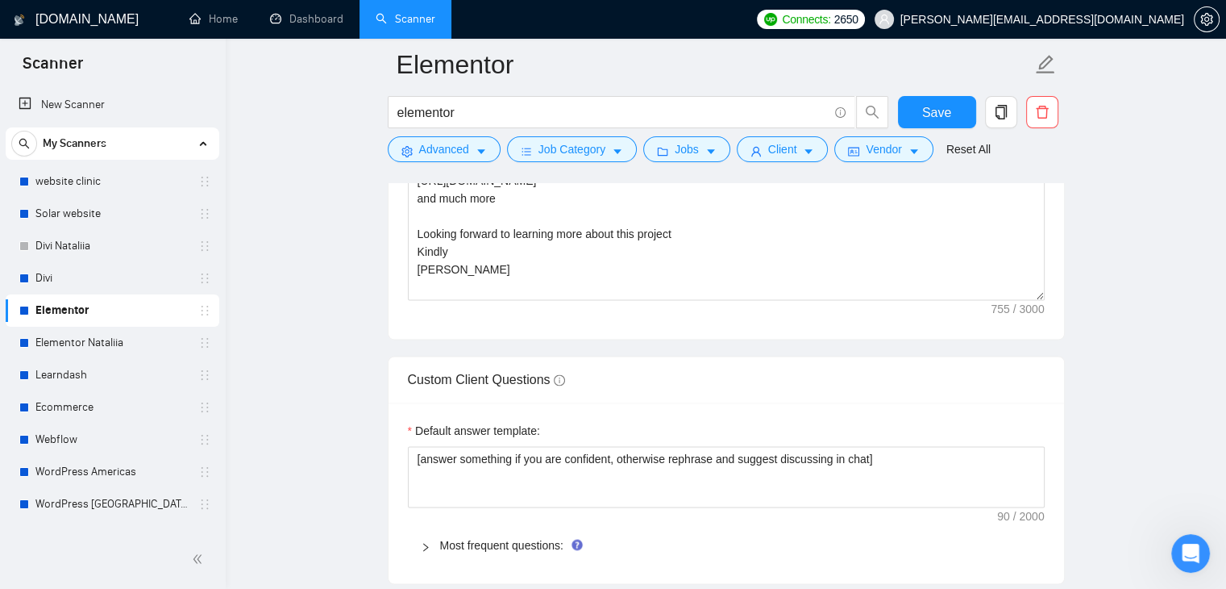
scroll to position [2492, 0]
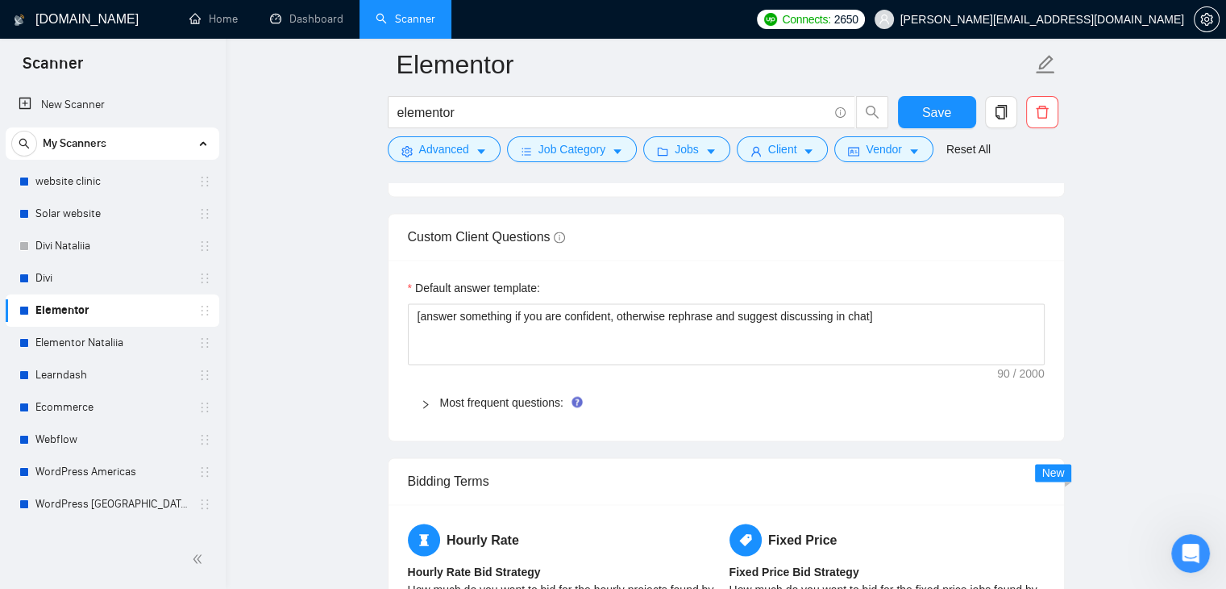
click at [422, 406] on icon "right" at bounding box center [426, 404] width 10 height 10
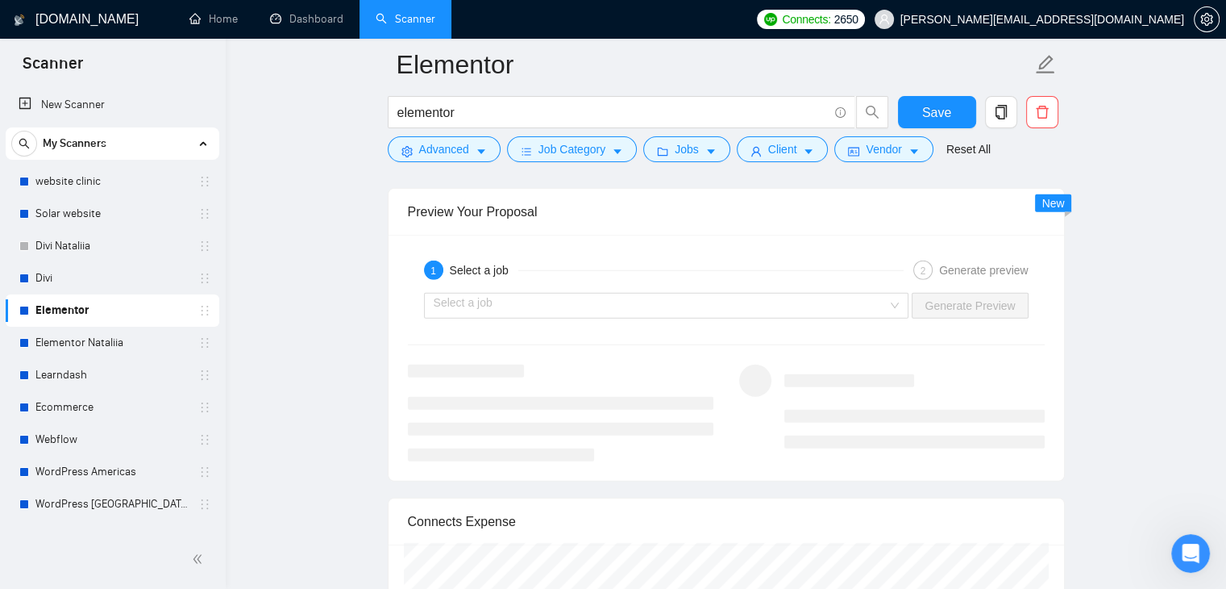
scroll to position [4465, 0]
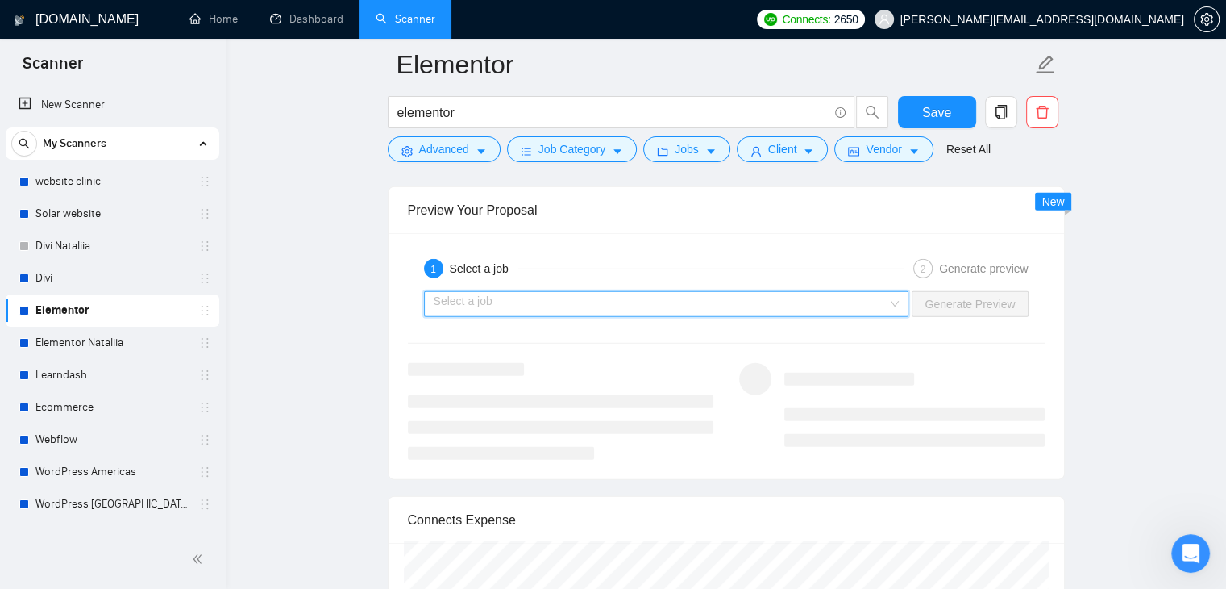
click at [497, 296] on input "search" at bounding box center [661, 304] width 455 height 24
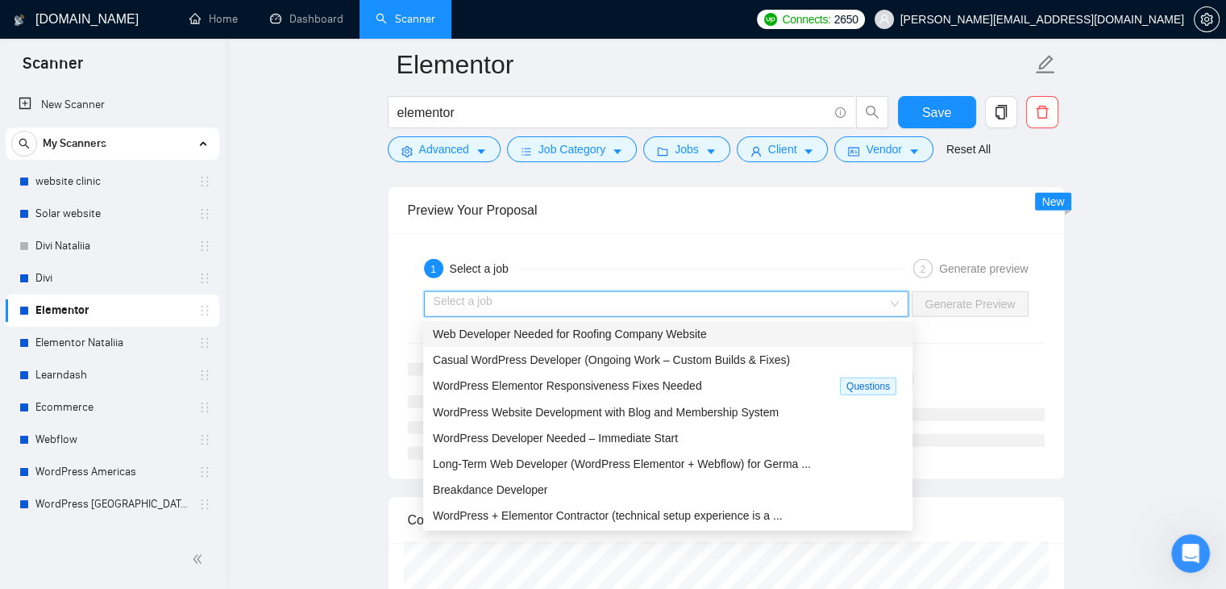
click at [491, 327] on span "Web Developer Needed for Roofing Company Website" at bounding box center [570, 333] width 274 height 13
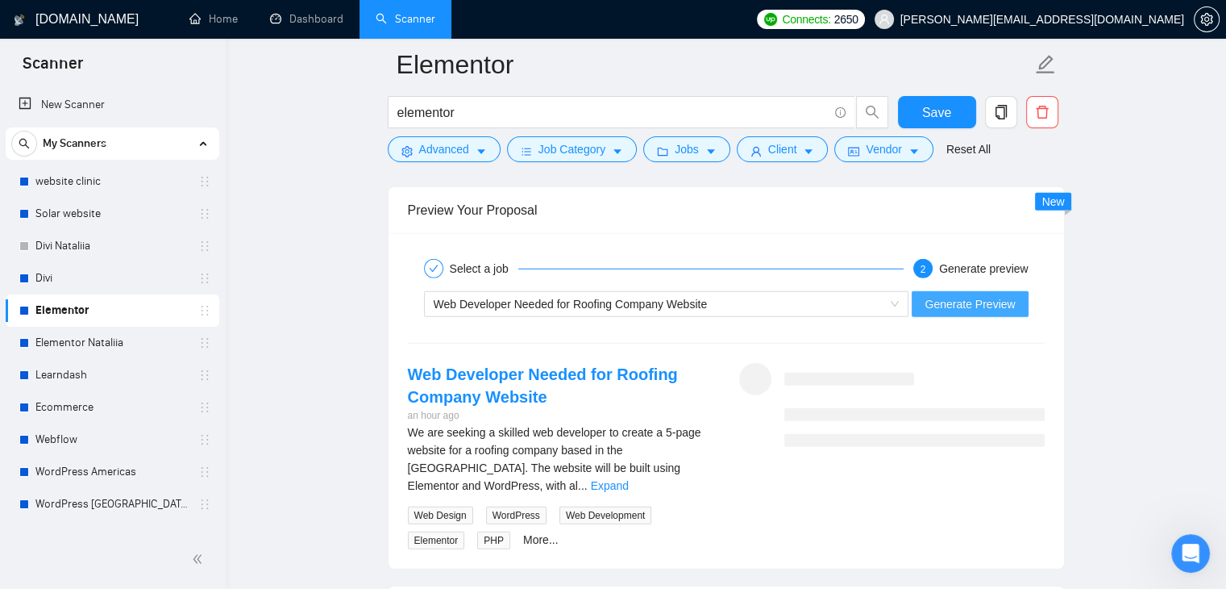
click at [952, 298] on span "Generate Preview" at bounding box center [970, 304] width 90 height 18
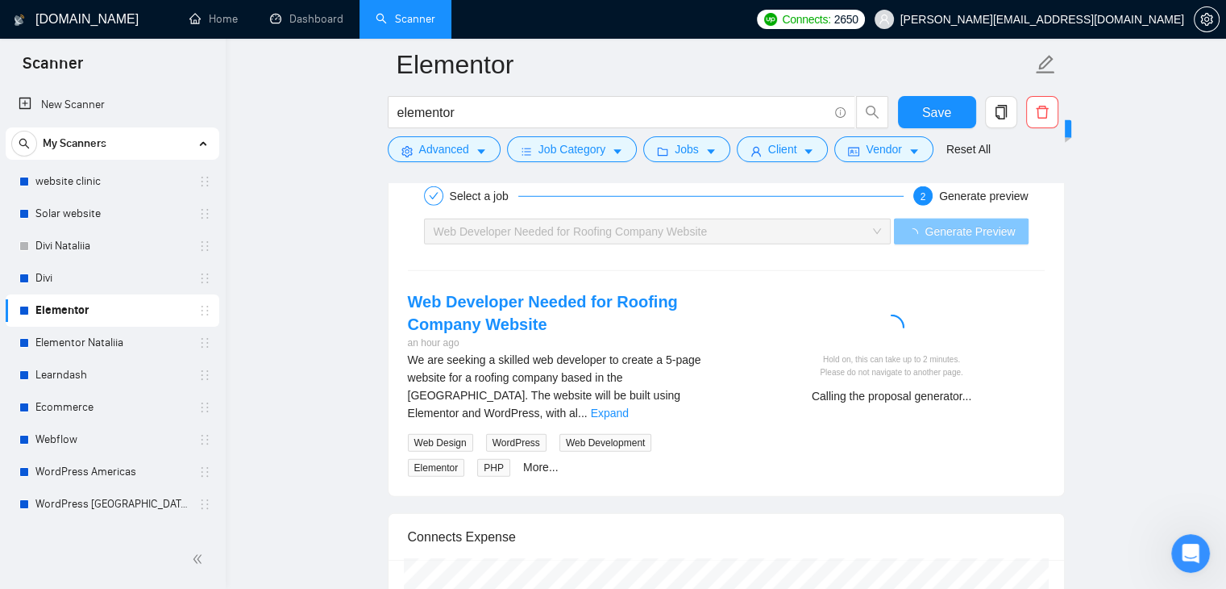
scroll to position [4539, 0]
drag, startPoint x: 963, startPoint y: 364, endPoint x: 822, endPoint y: 364, distance: 141.9
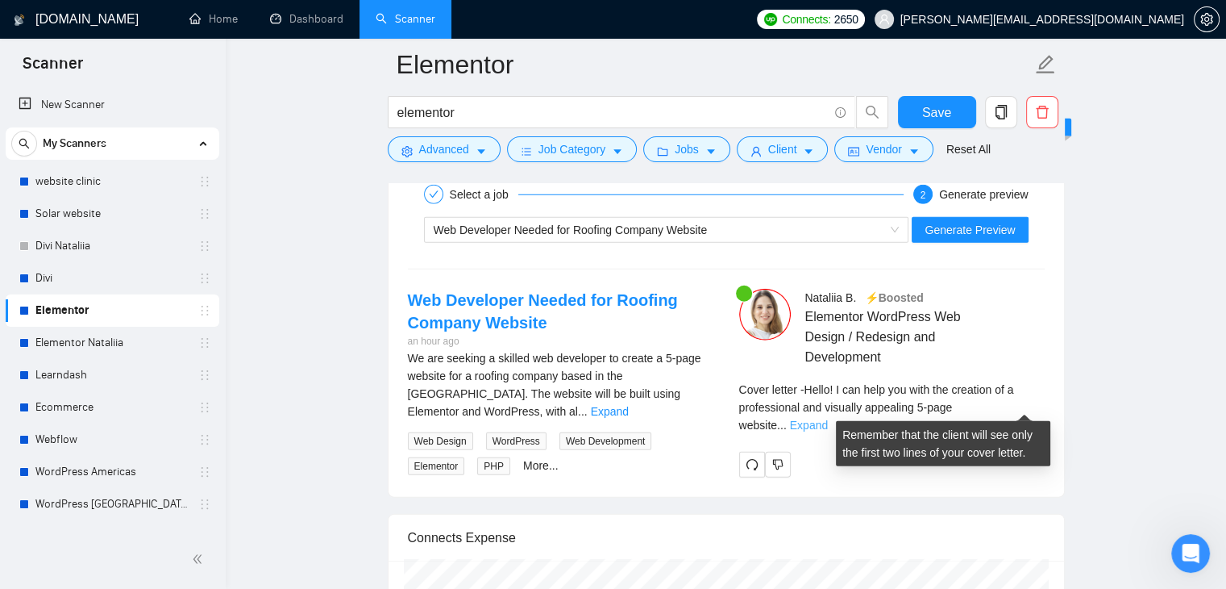
click at [828, 418] on link "Expand" at bounding box center [809, 424] width 38 height 13
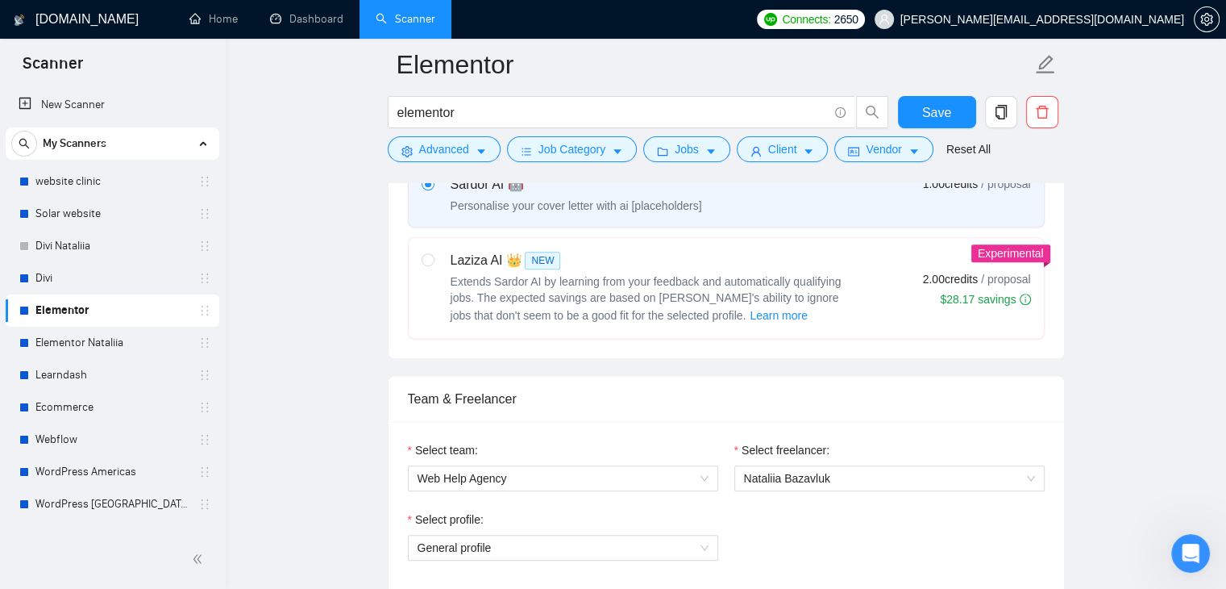
scroll to position [819, 0]
click at [290, 26] on link "Dashboard" at bounding box center [306, 19] width 73 height 14
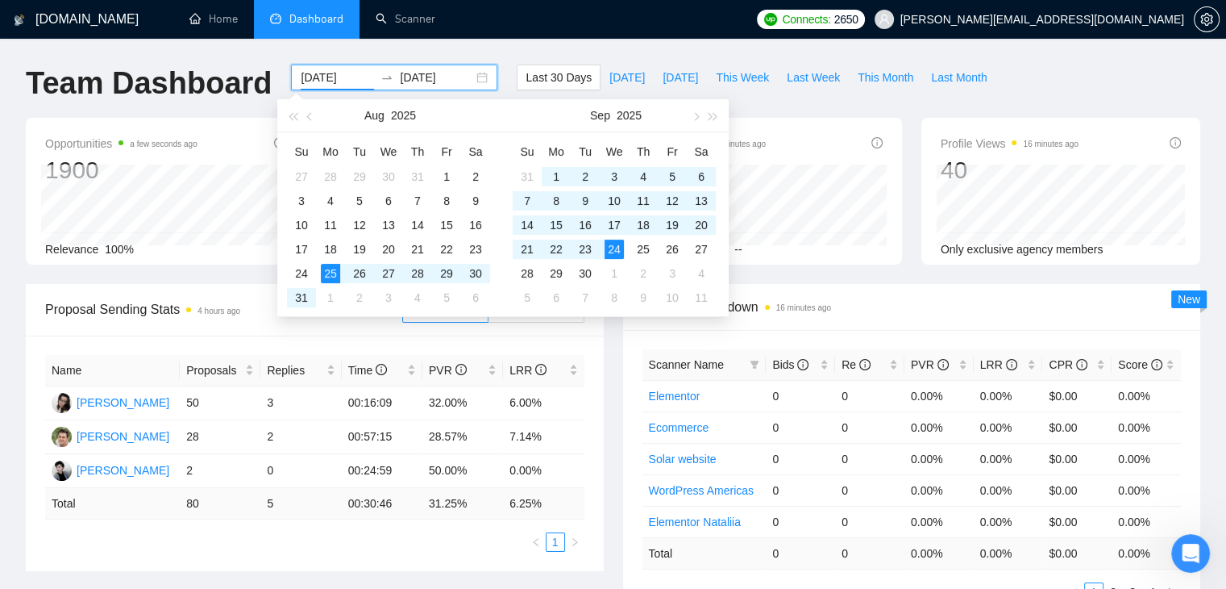
click at [335, 75] on input "[DATE]" at bounding box center [337, 78] width 73 height 18
click at [309, 120] on button "button" at bounding box center [311, 115] width 18 height 32
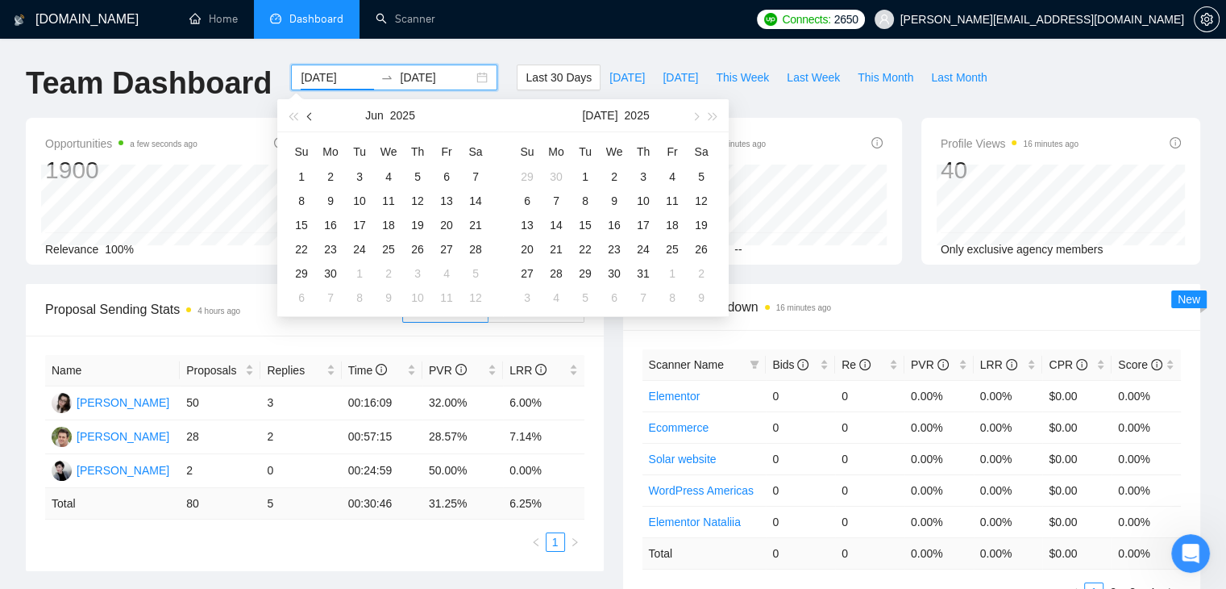
click at [309, 120] on button "button" at bounding box center [311, 115] width 18 height 32
type input "[DATE]"
click at [356, 182] on div "1" at bounding box center [359, 176] width 19 height 19
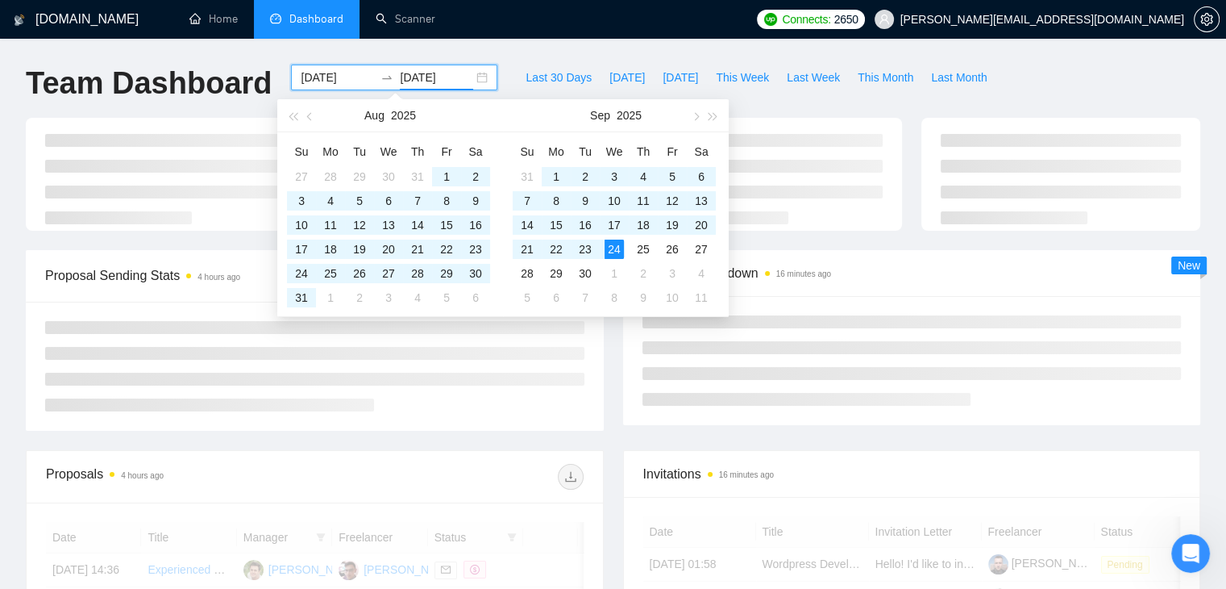
type input "[DATE]"
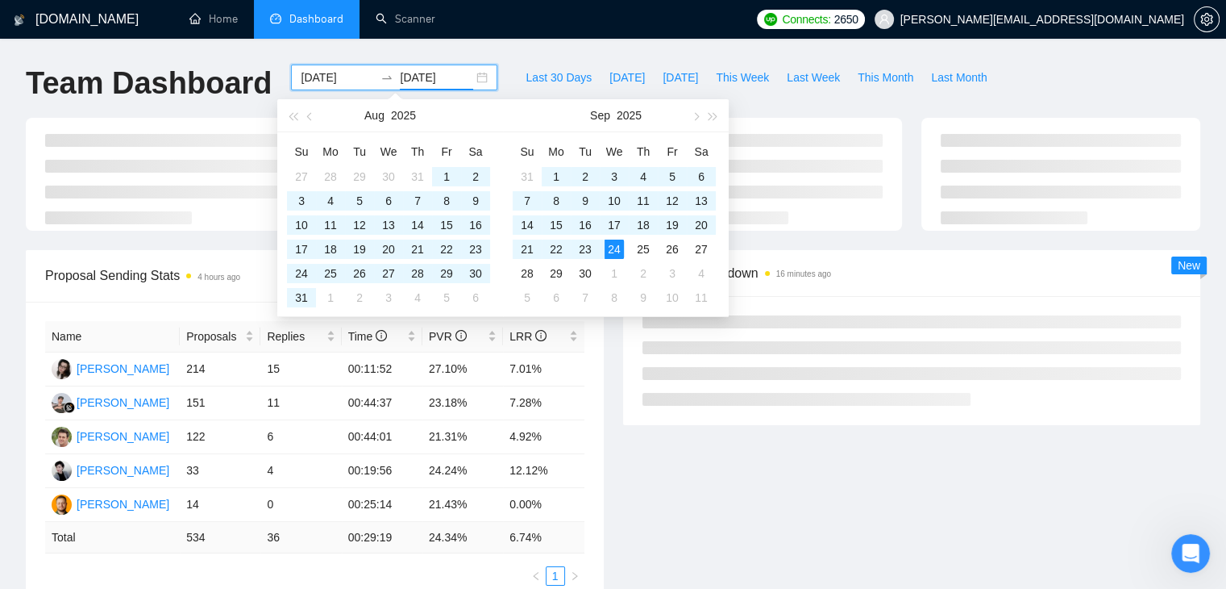
click at [913, 231] on div at bounding box center [1061, 174] width 298 height 113
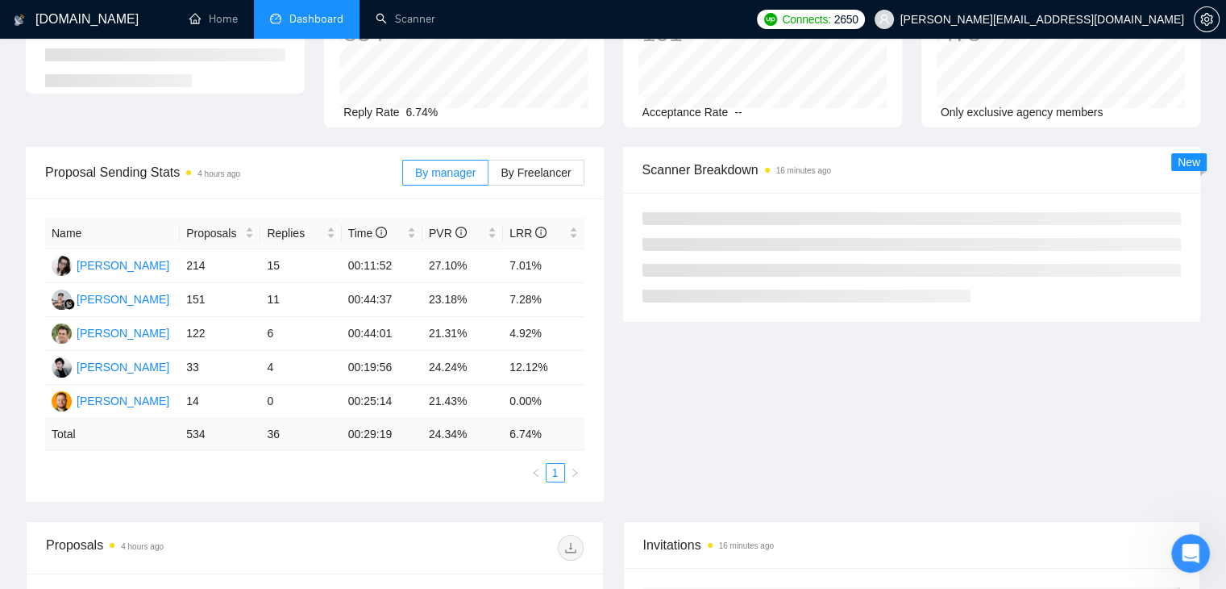
scroll to position [139, 0]
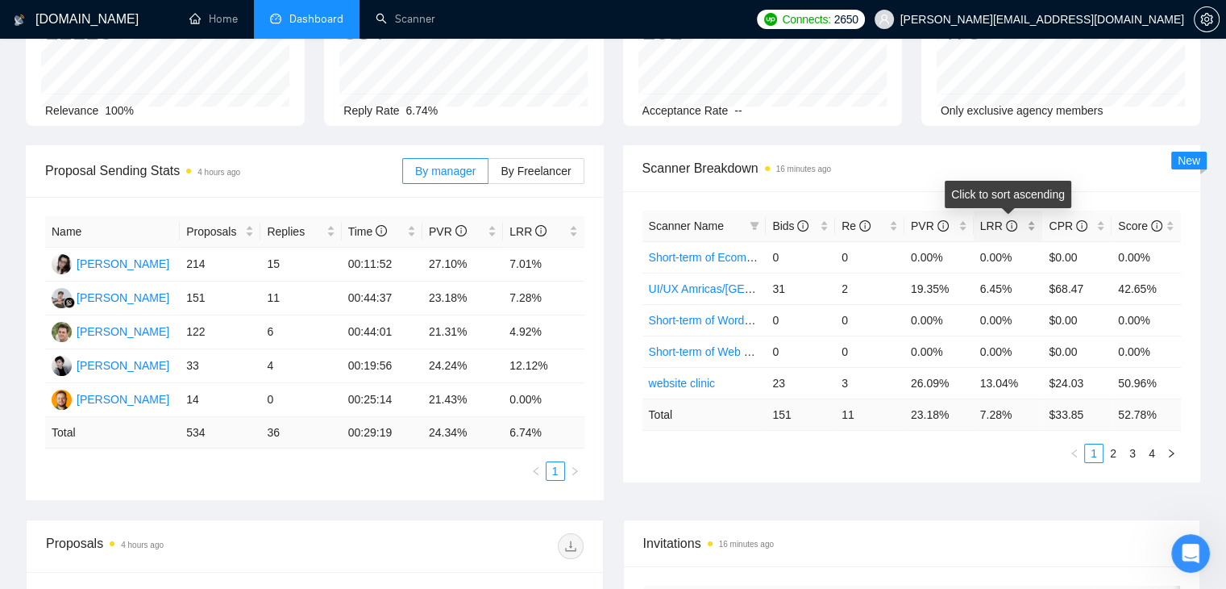
click at [1032, 226] on div "LRR" at bounding box center [1008, 226] width 56 height 18
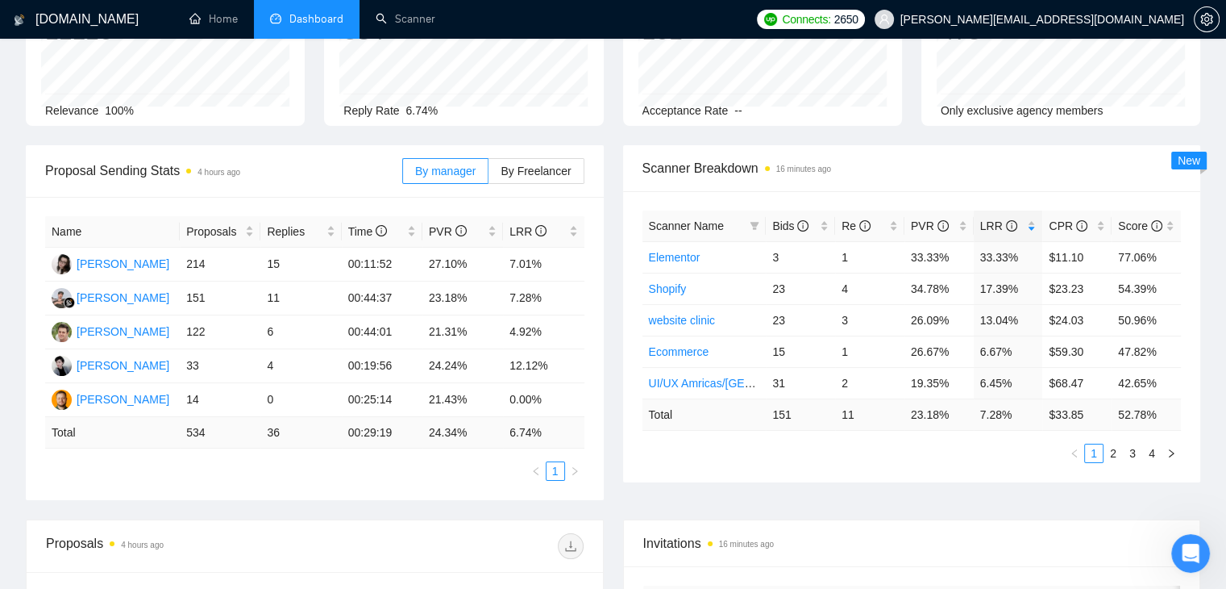
scroll to position [0, 0]
